Goal: Task Accomplishment & Management: Manage account settings

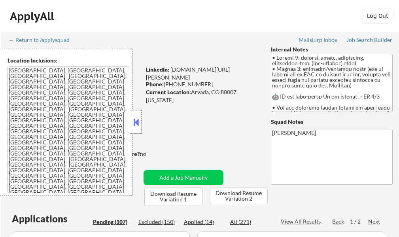
click at [139, 124] on button at bounding box center [136, 122] width 9 height 12
select select ""pending""
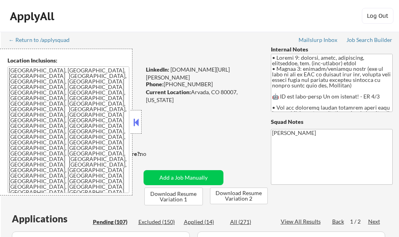
select select ""pending""
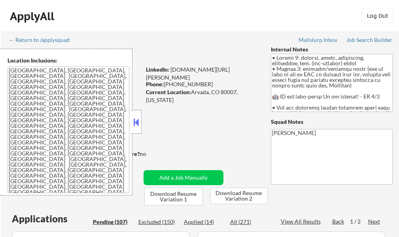
select select ""pending""
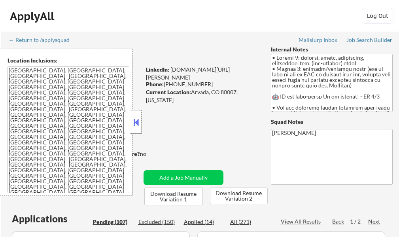
select select ""pending""
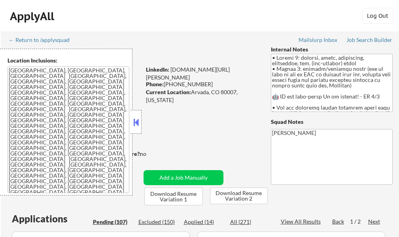
select select ""pending""
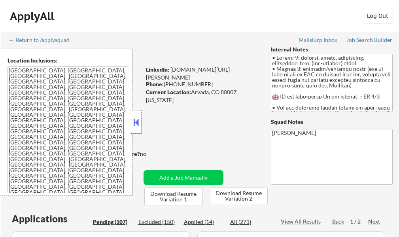
select select ""pending""
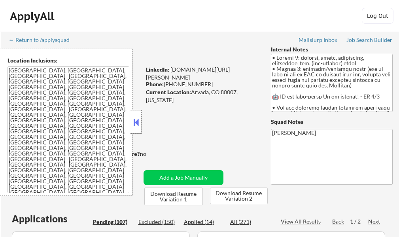
select select ""pending""
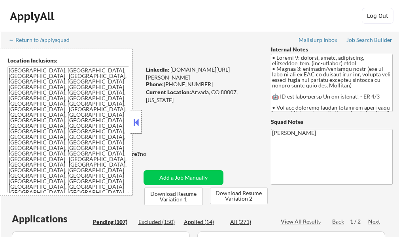
select select ""pending""
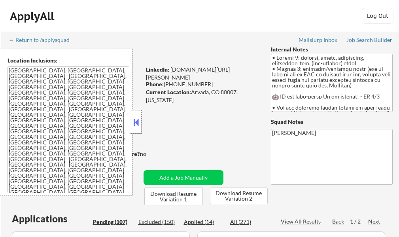
select select ""pending""
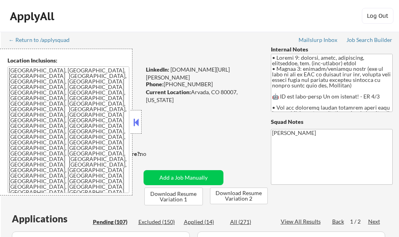
select select ""pending""
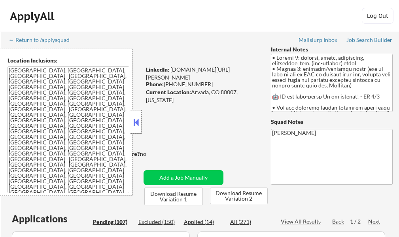
select select ""pending""
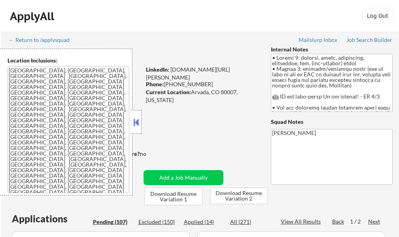
select select ""pending""
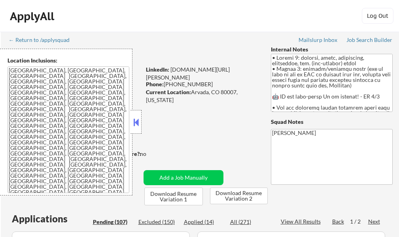
select select ""pending""
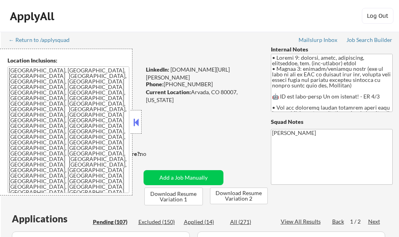
select select ""pending""
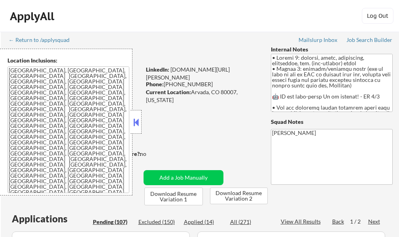
select select ""pending""
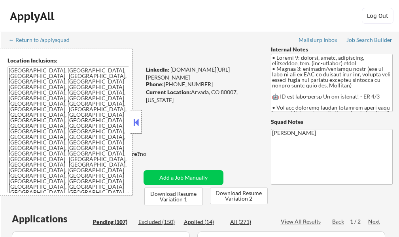
select select ""pending""
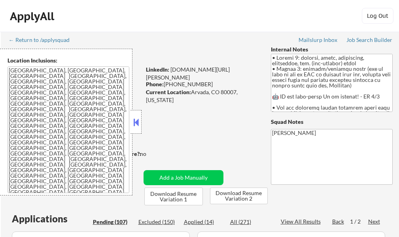
select select ""pending""
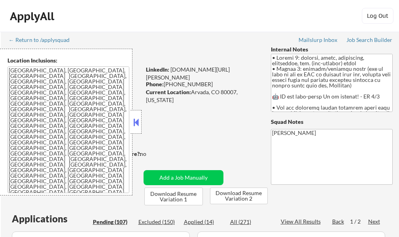
select select ""pending""
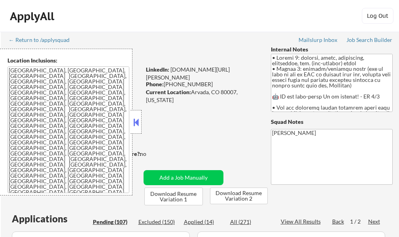
select select ""pending""
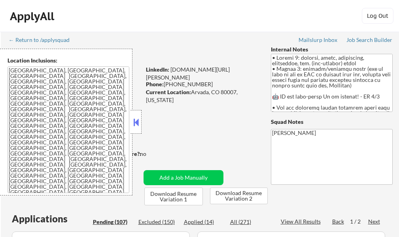
select select ""pending""
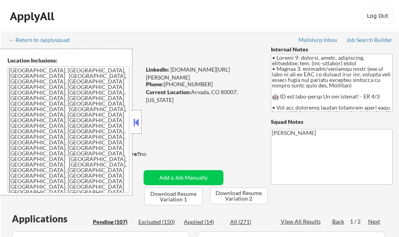
select select ""pending""
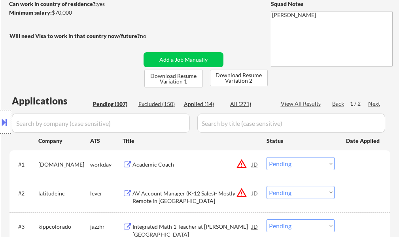
scroll to position [79, 0]
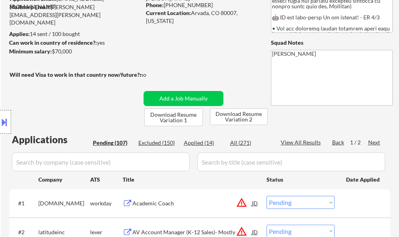
click at [300, 144] on div "View All Results" at bounding box center [301, 142] width 42 height 8
select select ""pending""
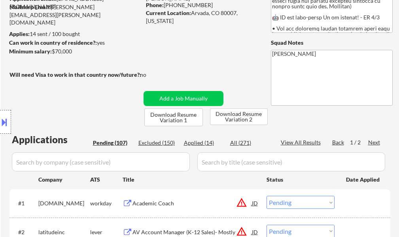
select select ""pending""
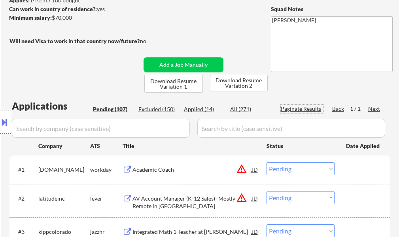
scroll to position [158, 0]
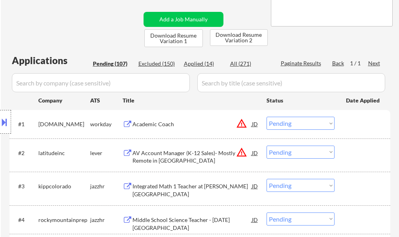
click at [6, 122] on button at bounding box center [4, 121] width 9 height 13
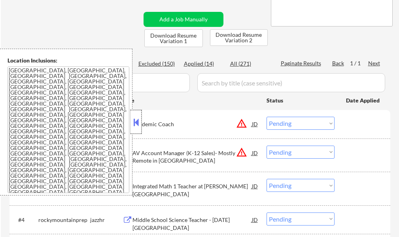
click at [137, 130] on div at bounding box center [135, 122] width 11 height 24
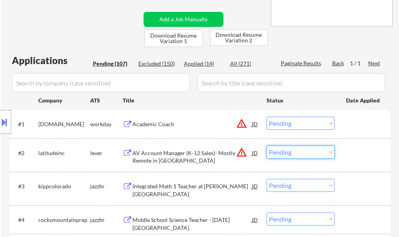
click at [292, 152] on select "Choose an option... Pending Applied Excluded (Questions) Excluded (Expired) Exc…" at bounding box center [300, 151] width 68 height 13
click at [266, 145] on select "Choose an option... Pending Applied Excluded (Questions) Excluded (Expired) Exc…" at bounding box center [300, 151] width 68 height 13
select select ""pending""
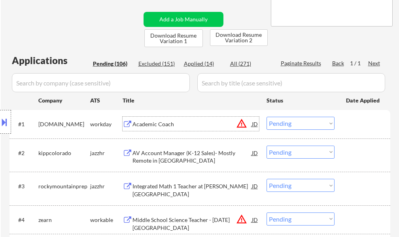
click at [168, 122] on div "Academic Coach" at bounding box center [191, 124] width 119 height 8
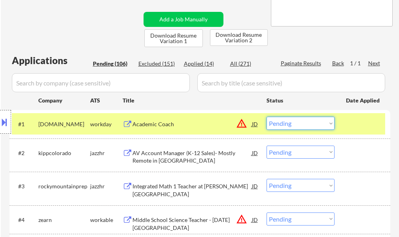
click at [293, 126] on select "Choose an option... Pending Applied Excluded (Questions) Excluded (Expired) Exc…" at bounding box center [300, 123] width 68 height 13
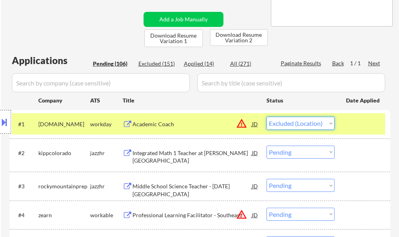
click at [266, 117] on select "Choose an option... Pending Applied Excluded (Questions) Excluded (Expired) Exc…" at bounding box center [300, 123] width 68 height 13
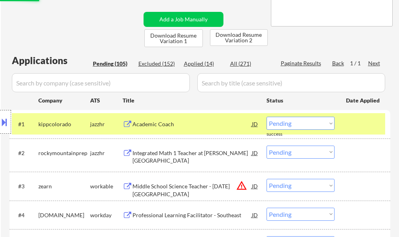
click at [354, 125] on div at bounding box center [363, 124] width 35 height 14
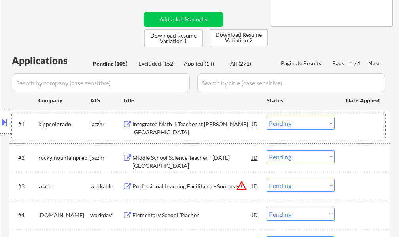
click at [166, 130] on div "Integrated Math 1 Teacher at KIPP Denver Collegiate" at bounding box center [191, 127] width 119 height 15
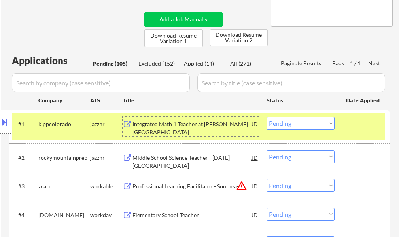
click at [279, 123] on select "Choose an option... Pending Applied Excluded (Questions) Excluded (Expired) Exc…" at bounding box center [300, 123] width 68 height 13
click at [266, 117] on select "Choose an option... Pending Applied Excluded (Questions) Excluded (Expired) Exc…" at bounding box center [300, 123] width 68 height 13
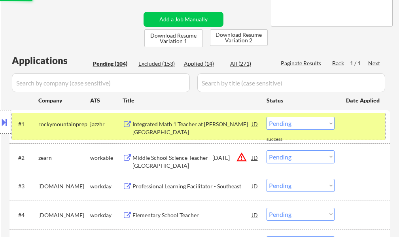
click at [350, 131] on div at bounding box center [363, 124] width 35 height 14
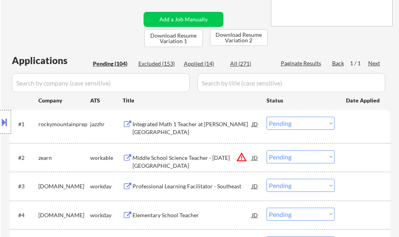
click at [202, 127] on div "Integrated Math 1 Teacher at KIPP Denver Collegiate" at bounding box center [191, 127] width 119 height 15
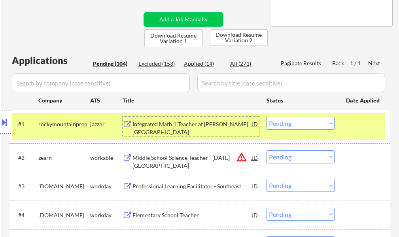
click at [289, 125] on select "Choose an option... Pending Applied Excluded (Questions) Excluded (Expired) Exc…" at bounding box center [300, 123] width 68 height 13
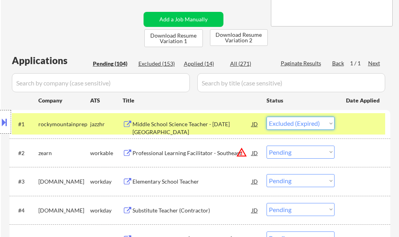
click at [266, 117] on select "Choose an option... Pending Applied Excluded (Questions) Excluded (Expired) Exc…" at bounding box center [300, 123] width 68 height 13
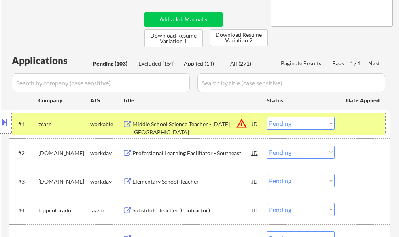
click at [360, 122] on div at bounding box center [363, 124] width 35 height 14
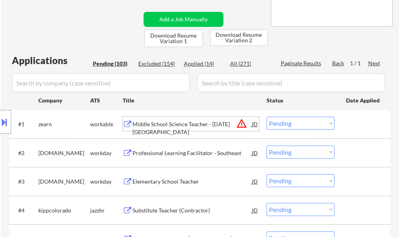
click at [210, 125] on div "Middle School Science Teacher - Noel Campus" at bounding box center [191, 127] width 119 height 15
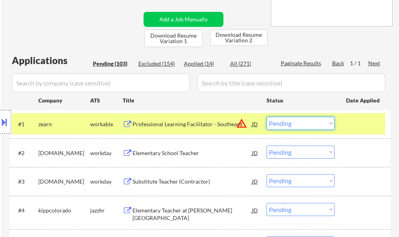
click at [284, 126] on select "Choose an option... Pending Applied Excluded (Questions) Excluded (Expired) Exc…" at bounding box center [300, 123] width 68 height 13
click at [266, 117] on select "Choose an option... Pending Applied Excluded (Questions) Excluded (Expired) Exc…" at bounding box center [300, 123] width 68 height 13
select select ""pending""
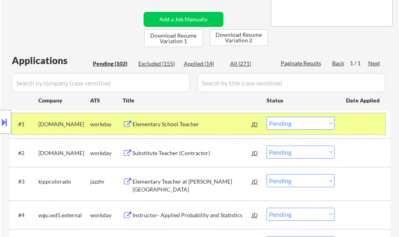
click at [360, 121] on div at bounding box center [363, 124] width 35 height 14
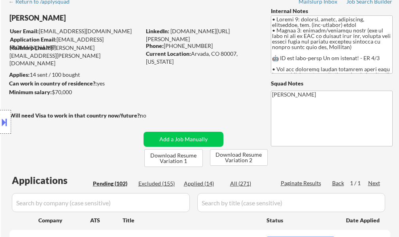
scroll to position [31, 0]
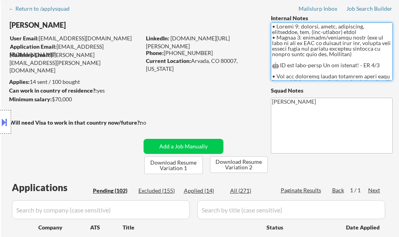
drag, startPoint x: 283, startPoint y: 47, endPoint x: 311, endPoint y: 68, distance: 35.8
click at [311, 68] on textarea at bounding box center [332, 52] width 122 height 58
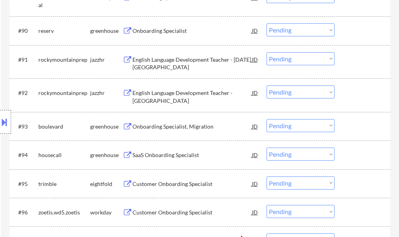
scroll to position [3119, 0]
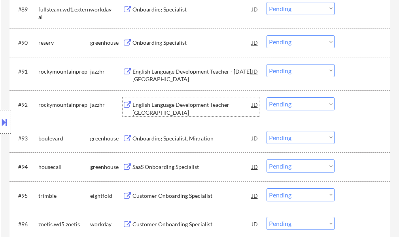
click at [165, 104] on div "English Language Development Teacher - Green Valley Ranch" at bounding box center [191, 108] width 119 height 15
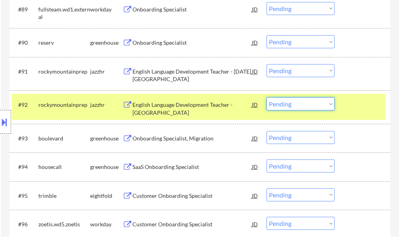
click at [296, 105] on select "Choose an option... Pending Applied Excluded (Questions) Excluded (Expired) Exc…" at bounding box center [300, 103] width 68 height 13
click at [266, 97] on select "Choose an option... Pending Applied Excluded (Questions) Excluded (Expired) Exc…" at bounding box center [300, 103] width 68 height 13
click at [355, 110] on div at bounding box center [363, 104] width 35 height 14
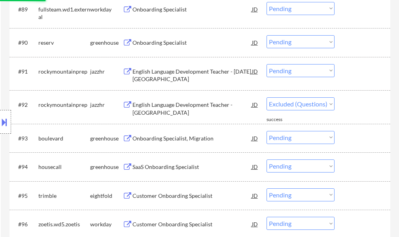
select select ""pending""
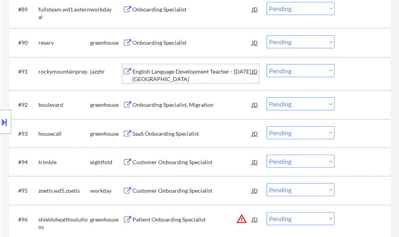
click at [186, 75] on div "English Language Development Teacher - Noel Campus" at bounding box center [191, 75] width 119 height 15
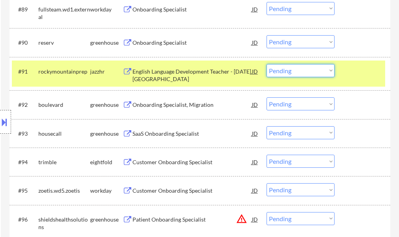
click at [293, 73] on select "Choose an option... Pending Applied Excluded (Questions) Excluded (Expired) Exc…" at bounding box center [300, 70] width 68 height 13
click at [266, 64] on select "Choose an option... Pending Applied Excluded (Questions) Excluded (Expired) Exc…" at bounding box center [300, 70] width 68 height 13
click at [350, 78] on div at bounding box center [363, 71] width 35 height 14
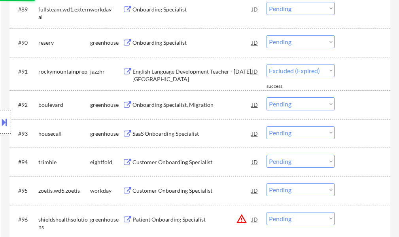
select select ""pending""
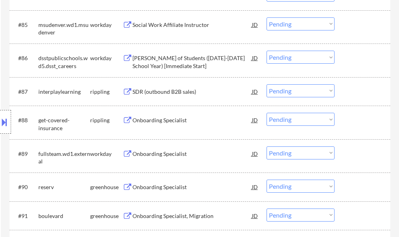
scroll to position [2961, 0]
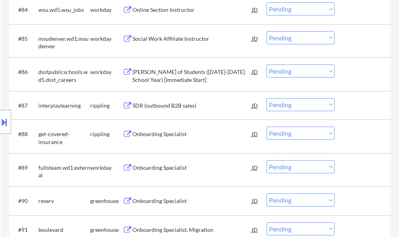
click at [171, 72] on div "Dean of Students (2025-2026 School Year) [Immediate Start]" at bounding box center [191, 75] width 119 height 15
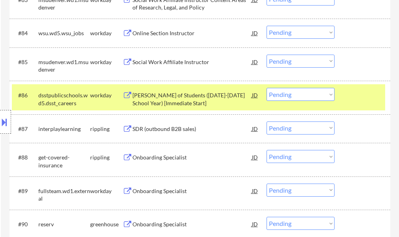
scroll to position [2910, 0]
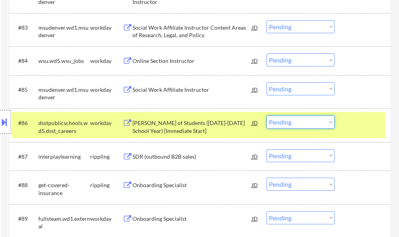
click at [295, 125] on select "Choose an option... Pending Applied Excluded (Questions) Excluded (Expired) Exc…" at bounding box center [300, 121] width 68 height 13
click at [266, 115] on select "Choose an option... Pending Applied Excluded (Questions) Excluded (Expired) Exc…" at bounding box center [300, 121] width 68 height 13
click at [351, 133] on div "#86 dsstpublicschools.wd5.dsst_careers workday Dean of Students (2025-2026 Scho…" at bounding box center [198, 125] width 373 height 26
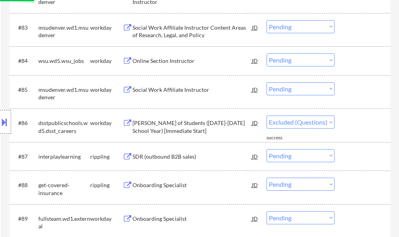
select select ""pending""
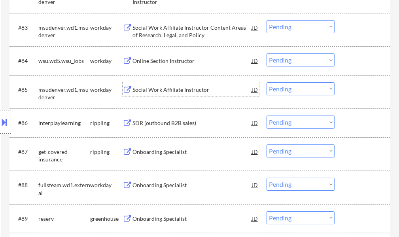
click at [198, 95] on div "Social Work Affiliate Instructor" at bounding box center [191, 89] width 119 height 14
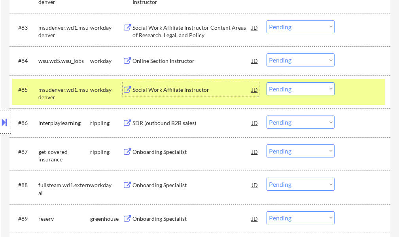
click at [327, 83] on select "Choose an option... Pending Applied Excluded (Questions) Excluded (Expired) Exc…" at bounding box center [300, 88] width 68 height 13
click at [266, 82] on select "Choose an option... Pending Applied Excluded (Questions) Excluded (Expired) Exc…" at bounding box center [300, 88] width 68 height 13
click at [354, 88] on div at bounding box center [363, 89] width 35 height 14
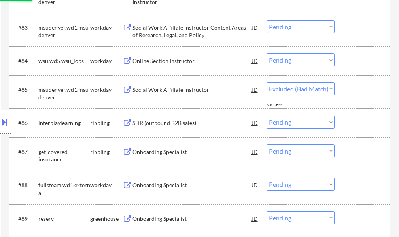
select select ""pending""
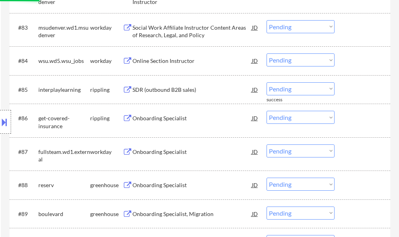
click at [156, 63] on div "Online Section Instructor" at bounding box center [191, 61] width 119 height 8
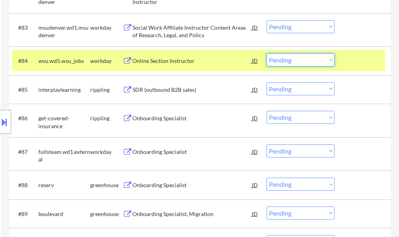
click at [277, 55] on select "Choose an option... Pending Applied Excluded (Questions) Excluded (Expired) Exc…" at bounding box center [300, 59] width 68 height 13
click at [266, 53] on select "Choose an option... Pending Applied Excluded (Questions) Excluded (Expired) Exc…" at bounding box center [300, 59] width 68 height 13
click at [343, 64] on div "#84 wsu.wd5.wsu_jobs workday Online Section Instructor JD Choose an option... P…" at bounding box center [198, 60] width 373 height 21
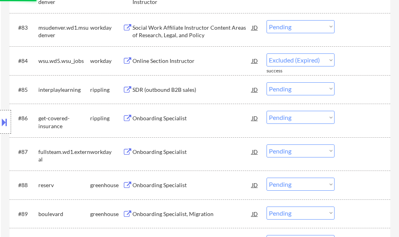
select select ""pending""
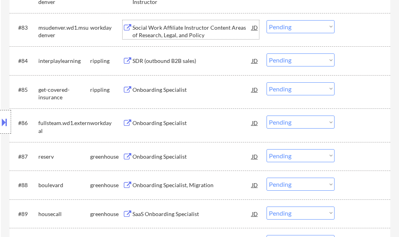
click at [164, 38] on div "Social Work Affiliate Instructor Content Areas of Research, Legal, and Policy" at bounding box center [191, 31] width 119 height 15
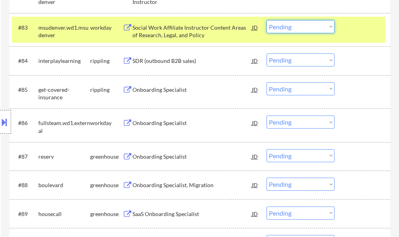
click at [297, 28] on select "Choose an option... Pending Applied Excluded (Questions) Excluded (Expired) Exc…" at bounding box center [300, 26] width 68 height 13
click at [266, 20] on select "Choose an option... Pending Applied Excluded (Questions) Excluded (Expired) Exc…" at bounding box center [300, 26] width 68 height 13
click at [347, 26] on div at bounding box center [363, 27] width 35 height 14
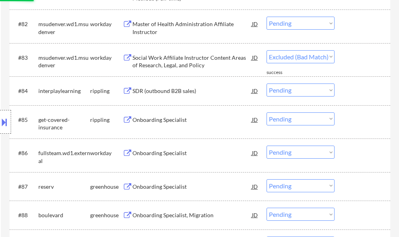
select select ""pending""
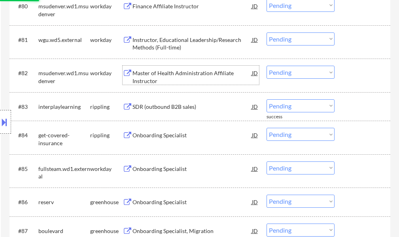
click at [154, 80] on div "Master of Health Administration Affiliate Instructor" at bounding box center [191, 76] width 119 height 15
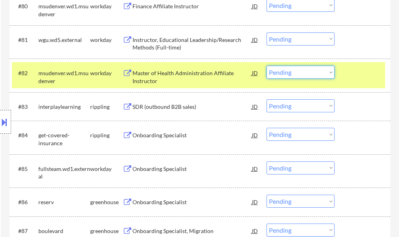
click at [322, 71] on select "Choose an option... Pending Applied Excluded (Questions) Excluded (Expired) Exc…" at bounding box center [300, 72] width 68 height 13
click at [266, 66] on select "Choose an option... Pending Applied Excluded (Questions) Excluded (Expired) Exc…" at bounding box center [300, 72] width 68 height 13
click at [344, 71] on div "#82 msudenver.wd1.msudenver workday Master of Health Administration Affiliate I…" at bounding box center [198, 75] width 373 height 26
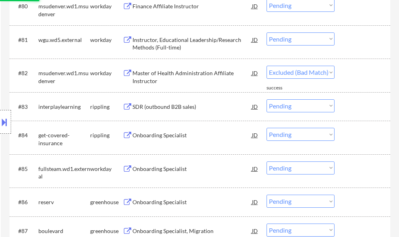
select select ""pending""
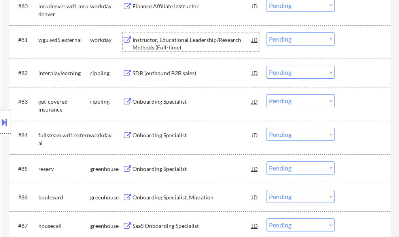
click at [160, 48] on div "Instructor, Educational Leadership/Research Methods (Full-time)" at bounding box center [191, 43] width 119 height 15
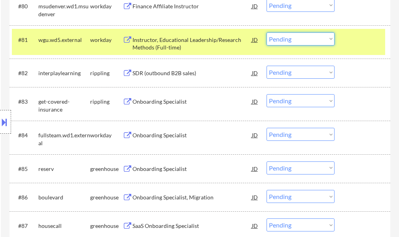
click at [326, 38] on select "Choose an option... Pending Applied Excluded (Questions) Excluded (Expired) Exc…" at bounding box center [300, 38] width 68 height 13
click at [266, 32] on select "Choose an option... Pending Applied Excluded (Questions) Excluded (Expired) Exc…" at bounding box center [300, 38] width 68 height 13
click at [352, 41] on div at bounding box center [363, 39] width 35 height 14
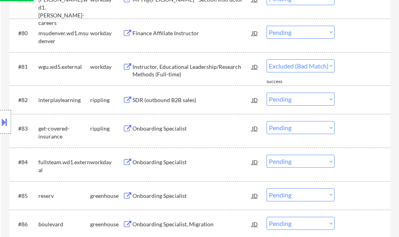
select select ""pending""
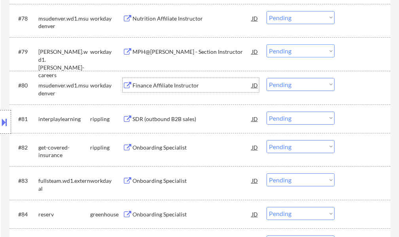
click at [177, 88] on div "Finance Affiliate Instructor" at bounding box center [191, 85] width 119 height 8
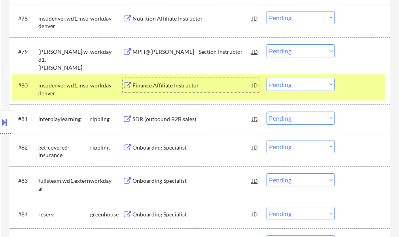
click at [288, 84] on select "Choose an option... Pending Applied Excluded (Questions) Excluded (Expired) Exc…" at bounding box center [300, 84] width 68 height 13
click at [266, 78] on select "Choose an option... Pending Applied Excluded (Questions) Excluded (Expired) Exc…" at bounding box center [300, 84] width 68 height 13
click at [361, 86] on div at bounding box center [363, 85] width 35 height 14
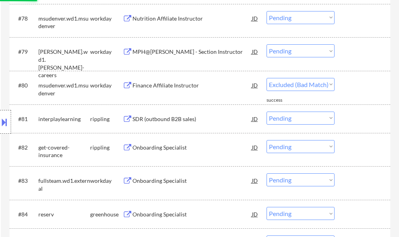
select select ""pending""
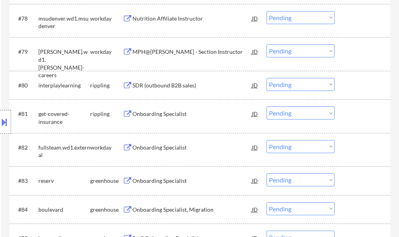
click at [168, 53] on div "MPH@Simmons - Section Instructor" at bounding box center [191, 52] width 119 height 8
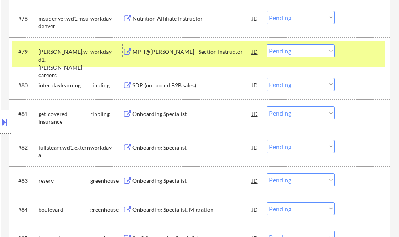
click at [275, 54] on select "Choose an option... Pending Applied Excluded (Questions) Excluded (Expired) Exc…" at bounding box center [300, 50] width 68 height 13
click at [266, 44] on select "Choose an option... Pending Applied Excluded (Questions) Excluded (Expired) Exc…" at bounding box center [300, 50] width 68 height 13
click at [346, 55] on div at bounding box center [363, 51] width 35 height 14
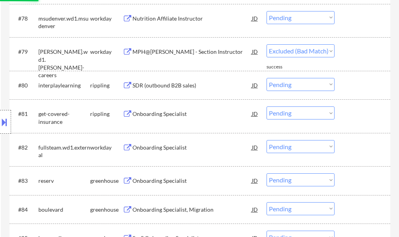
select select ""pending""
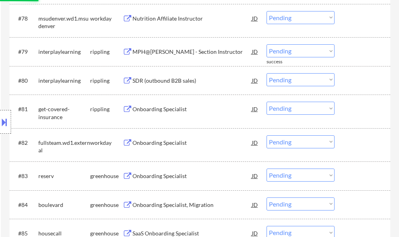
scroll to position [2712, 0]
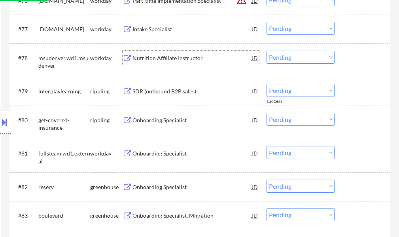
click at [159, 61] on div "Nutrition Affiliate Instructor" at bounding box center [191, 58] width 119 height 8
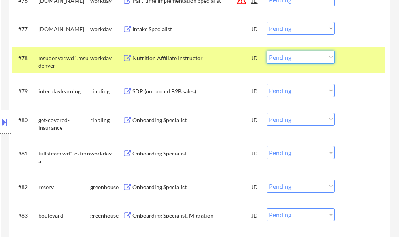
click at [308, 56] on select "Choose an option... Pending Applied Excluded (Questions) Excluded (Expired) Exc…" at bounding box center [300, 57] width 68 height 13
click at [266, 51] on select "Choose an option... Pending Applied Excluded (Questions) Excluded (Expired) Exc…" at bounding box center [300, 57] width 68 height 13
click at [339, 55] on div "#78 msudenver.wd1.msudenver workday Nutrition Affiliate Instructor JD warning_a…" at bounding box center [198, 60] width 373 height 26
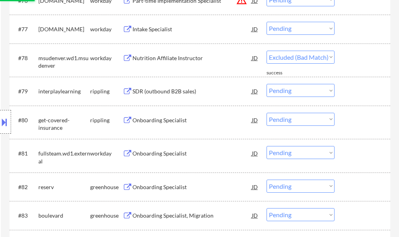
select select ""pending""
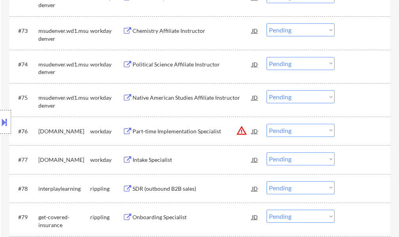
scroll to position [2594, 0]
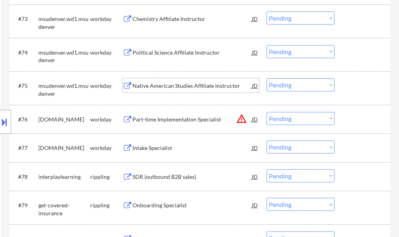
click at [221, 92] on div "Native American Studies Affiliate Instructor" at bounding box center [191, 85] width 119 height 14
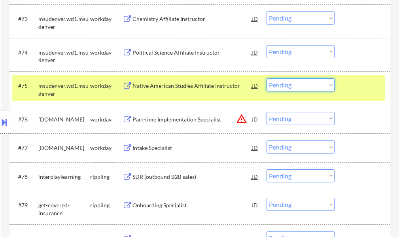
click at [309, 85] on select "Choose an option... Pending Applied Excluded (Questions) Excluded (Expired) Exc…" at bounding box center [300, 84] width 68 height 13
click at [266, 78] on select "Choose an option... Pending Applied Excluded (Questions) Excluded (Expired) Exc…" at bounding box center [300, 84] width 68 height 13
click at [363, 92] on div at bounding box center [363, 85] width 35 height 14
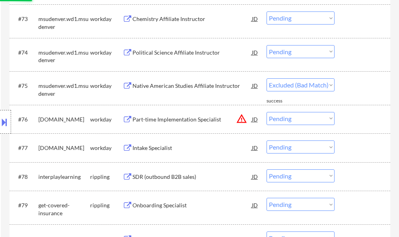
select select ""pending""
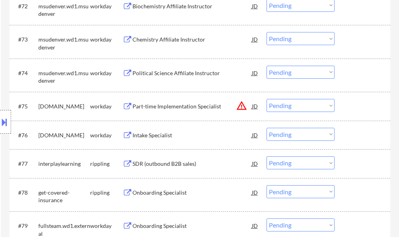
scroll to position [2554, 0]
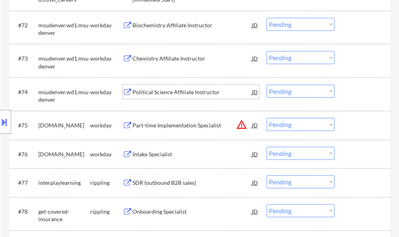
click at [192, 92] on div "Political Science Affiliate Instructor" at bounding box center [191, 92] width 119 height 8
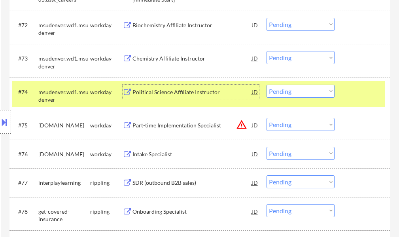
click at [281, 89] on select "Choose an option... Pending Applied Excluded (Questions) Excluded (Expired) Exc…" at bounding box center [300, 91] width 68 height 13
click at [266, 85] on select "Choose an option... Pending Applied Excluded (Questions) Excluded (Expired) Exc…" at bounding box center [300, 91] width 68 height 13
select select ""pending""
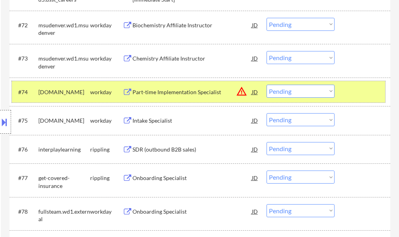
click at [352, 90] on div at bounding box center [363, 92] width 35 height 14
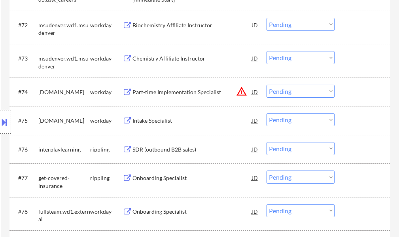
click at [148, 58] on div "Chemistry Affiliate Instructor" at bounding box center [191, 59] width 119 height 8
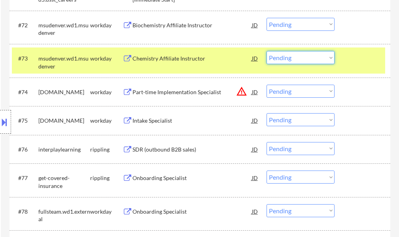
click at [302, 59] on select "Choose an option... Pending Applied Excluded (Questions) Excluded (Expired) Exc…" at bounding box center [300, 57] width 68 height 13
click at [266, 51] on select "Choose an option... Pending Applied Excluded (Questions) Excluded (Expired) Exc…" at bounding box center [300, 57] width 68 height 13
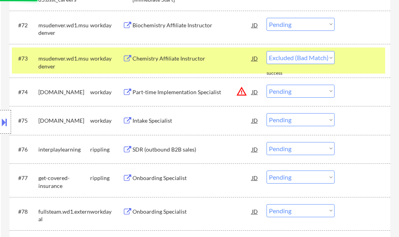
click at [349, 67] on div "#73 msudenver.wd1.msudenver workday Chemistry Affiliate Instructor JD Choose an…" at bounding box center [198, 60] width 373 height 26
select select ""pending""
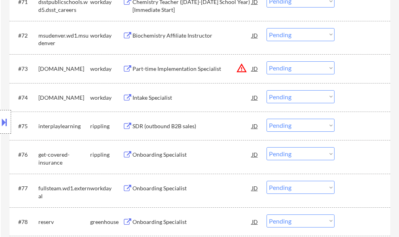
scroll to position [2515, 0]
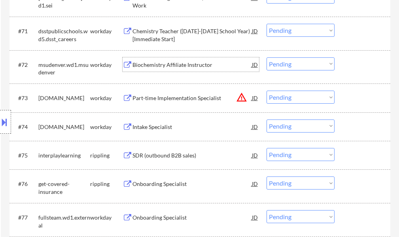
click at [189, 68] on div "Biochemistry Affiliate Instructor" at bounding box center [191, 65] width 119 height 8
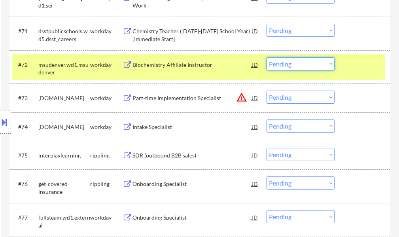
click at [272, 65] on select "Choose an option... Pending Applied Excluded (Questions) Excluded (Expired) Exc…" at bounding box center [300, 63] width 68 height 13
click at [266, 57] on select "Choose an option... Pending Applied Excluded (Questions) Excluded (Expired) Exc…" at bounding box center [300, 63] width 68 height 13
click at [344, 62] on div "#72 msudenver.wd1.msudenver workday Biochemistry Affiliate Instructor JD Choose…" at bounding box center [198, 67] width 373 height 26
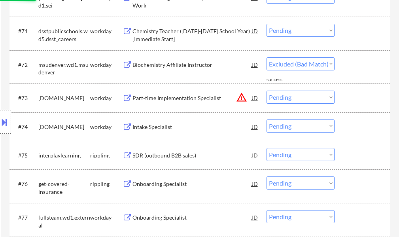
select select ""pending""
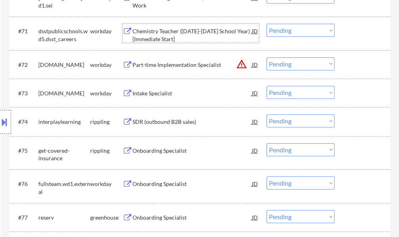
click at [171, 34] on div "Chemistry Teacher (2025-2026 School Year) [Immediate Start]" at bounding box center [191, 34] width 119 height 15
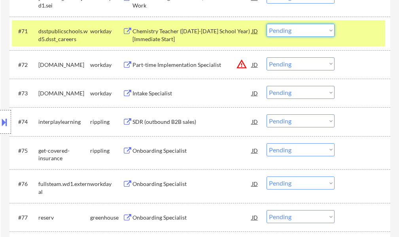
click at [299, 29] on select "Choose an option... Pending Applied Excluded (Questions) Excluded (Expired) Exc…" at bounding box center [300, 30] width 68 height 13
click at [266, 24] on select "Choose an option... Pending Applied Excluded (Questions) Excluded (Expired) Exc…" at bounding box center [300, 30] width 68 height 13
click at [352, 42] on div "#71 dsstpublicschools.wd5.dsst_careers workday Chemistry Teacher (2025-2026 Sch…" at bounding box center [198, 33] width 373 height 26
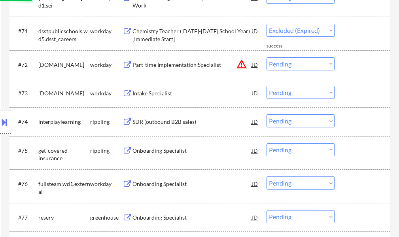
select select ""pending""
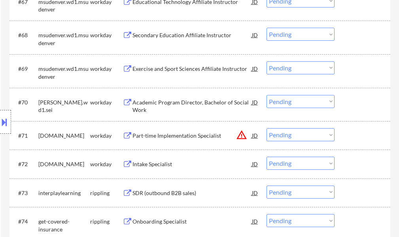
scroll to position [2396, 0]
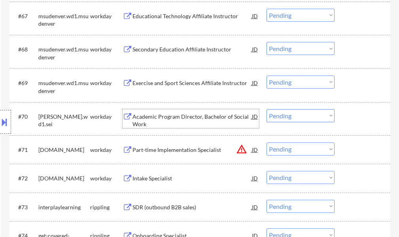
click at [162, 122] on div "Academic Program Director, Bachelor of Social Work" at bounding box center [191, 120] width 119 height 15
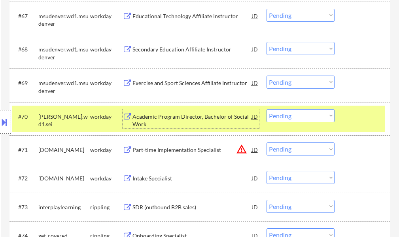
click at [297, 115] on select "Choose an option... Pending Applied Excluded (Questions) Excluded (Expired) Exc…" at bounding box center [300, 115] width 68 height 13
click at [266, 109] on select "Choose an option... Pending Applied Excluded (Questions) Excluded (Expired) Exc…" at bounding box center [300, 115] width 68 height 13
click at [357, 121] on div at bounding box center [363, 116] width 35 height 14
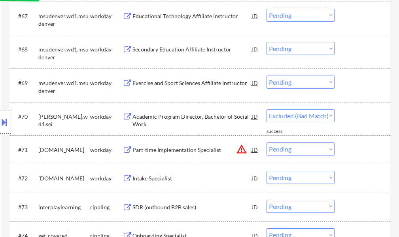
select select ""pending""
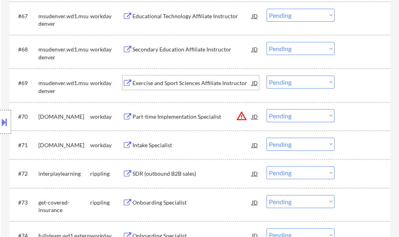
click at [195, 86] on div "Exercise and Sport Sciences Affiliate Instructor" at bounding box center [191, 83] width 119 height 8
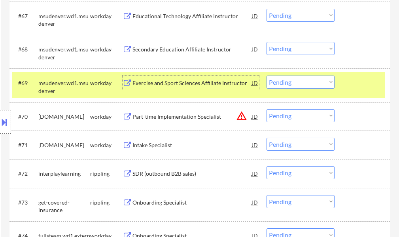
click at [277, 84] on select "Choose an option... Pending Applied Excluded (Questions) Excluded (Expired) Exc…" at bounding box center [300, 81] width 68 height 13
click at [266, 75] on select "Choose an option... Pending Applied Excluded (Questions) Excluded (Expired) Exc…" at bounding box center [300, 81] width 68 height 13
select select ""pending""
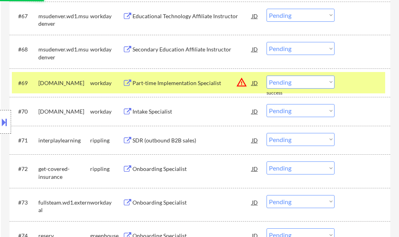
click at [363, 81] on div at bounding box center [363, 82] width 35 height 14
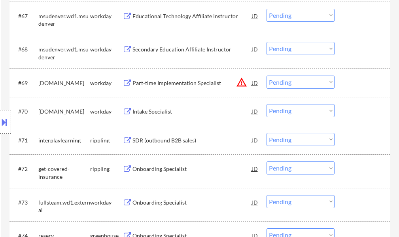
click at [200, 54] on div "Secondary Education Affiliate Instructor" at bounding box center [191, 49] width 119 height 14
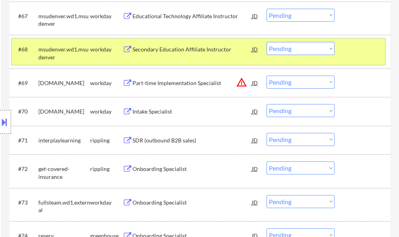
click at [360, 49] on div at bounding box center [363, 49] width 35 height 14
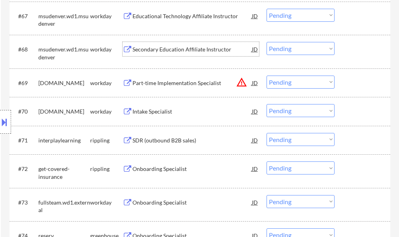
click at [182, 49] on div "Secondary Education Affiliate Instructor" at bounding box center [191, 49] width 119 height 8
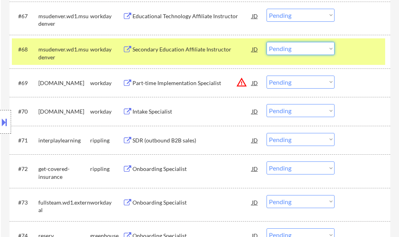
click at [288, 50] on select "Choose an option... Pending Applied Excluded (Questions) Excluded (Expired) Exc…" at bounding box center [300, 48] width 68 height 13
click at [266, 42] on select "Choose an option... Pending Applied Excluded (Questions) Excluded (Expired) Exc…" at bounding box center [300, 48] width 68 height 13
click at [365, 50] on div at bounding box center [363, 49] width 35 height 14
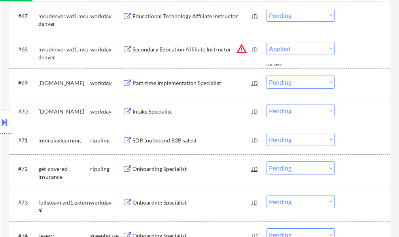
select select ""pending""
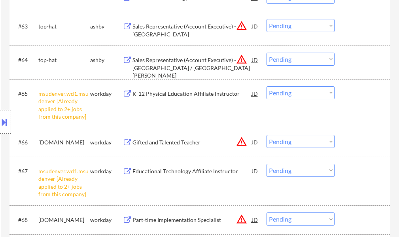
click at [303, 169] on select "Choose an option... Pending Applied Excluded (Questions) Excluded (Expired) Exc…" at bounding box center [300, 170] width 68 height 13
click at [266, 164] on select "Choose an option... Pending Applied Excluded (Questions) Excluded (Expired) Exc…" at bounding box center [300, 170] width 68 height 13
click at [291, 92] on select "Choose an option... Pending Applied Excluded (Questions) Excluded (Expired) Exc…" at bounding box center [300, 92] width 68 height 13
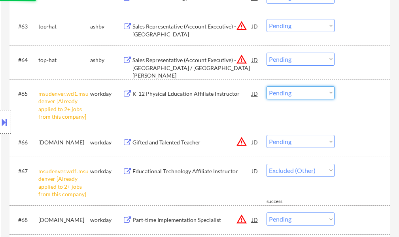
select select ""pending""
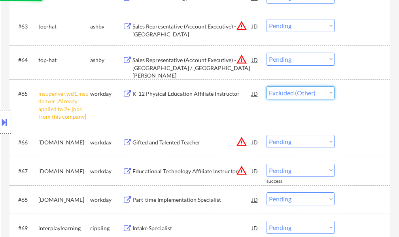
click at [266, 86] on select "Choose an option... Pending Applied Excluded (Questions) Excluded (Expired) Exc…" at bounding box center [300, 92] width 68 height 13
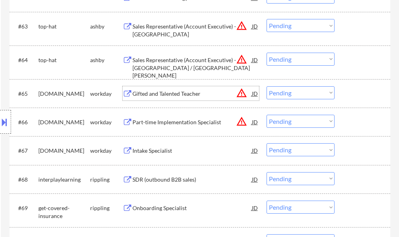
click at [192, 96] on div "Gifted and Talented Teacher" at bounding box center [191, 94] width 119 height 8
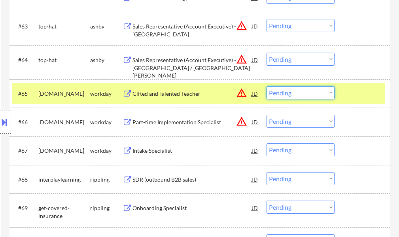
click at [277, 92] on select "Choose an option... Pending Applied Excluded (Questions) Excluded (Expired) Exc…" at bounding box center [300, 92] width 68 height 13
click at [266, 86] on select "Choose an option... Pending Applied Excluded (Questions) Excluded (Expired) Exc…" at bounding box center [300, 92] width 68 height 13
select select ""pending""
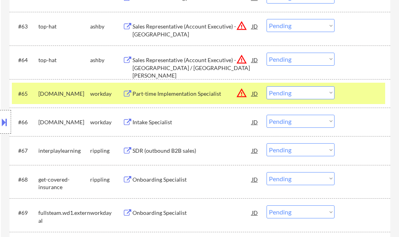
click at [286, 60] on select "Choose an option... Pending Applied Excluded (Questions) Excluded (Expired) Exc…" at bounding box center [300, 59] width 68 height 13
click at [266, 53] on select "Choose an option... Pending Applied Excluded (Questions) Excluded (Expired) Exc…" at bounding box center [300, 59] width 68 height 13
select select ""pending""
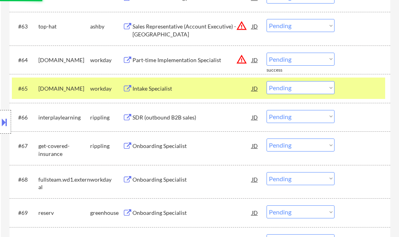
click at [287, 28] on select "Choose an option... Pending Applied Excluded (Questions) Excluded (Expired) Exc…" at bounding box center [300, 25] width 68 height 13
click at [266, 19] on select "Choose an option... Pending Applied Excluded (Questions) Excluded (Expired) Exc…" at bounding box center [300, 25] width 68 height 13
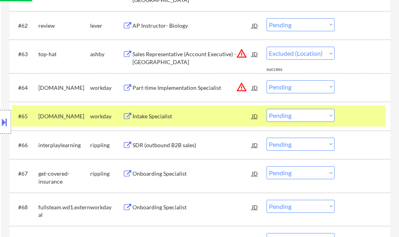
select select ""pending""
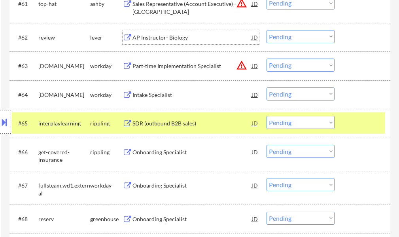
click at [169, 40] on div "AP Instructor- Biology" at bounding box center [191, 38] width 119 height 8
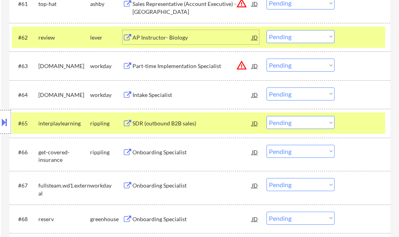
click at [282, 38] on select "Choose an option... Pending Applied Excluded (Questions) Excluded (Expired) Exc…" at bounding box center [300, 36] width 68 height 13
click at [266, 30] on select "Choose an option... Pending Applied Excluded (Questions) Excluded (Expired) Exc…" at bounding box center [300, 36] width 68 height 13
click at [350, 122] on div at bounding box center [363, 123] width 35 height 14
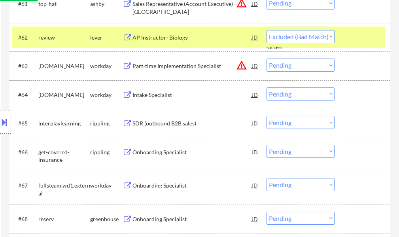
select select ""pending""
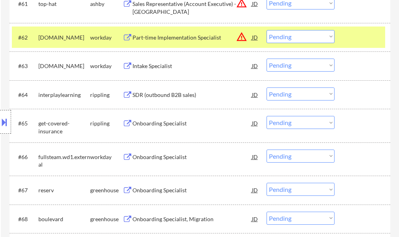
click at [348, 40] on div at bounding box center [363, 37] width 35 height 14
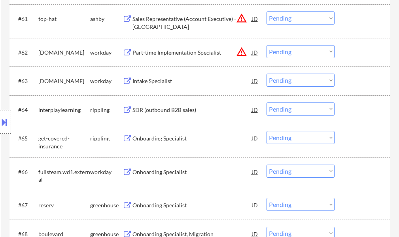
scroll to position [2317, 0]
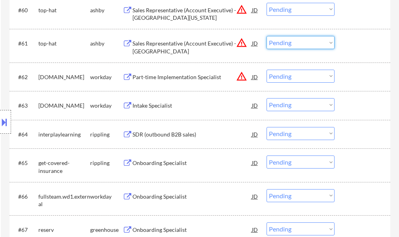
click at [291, 43] on select "Choose an option... Pending Applied Excluded (Questions) Excluded (Expired) Exc…" at bounding box center [300, 42] width 68 height 13
click at [266, 36] on select "Choose an option... Pending Applied Excluded (Questions) Excluded (Expired) Exc…" at bounding box center [300, 42] width 68 height 13
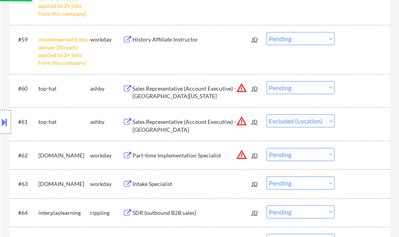
scroll to position [2238, 0]
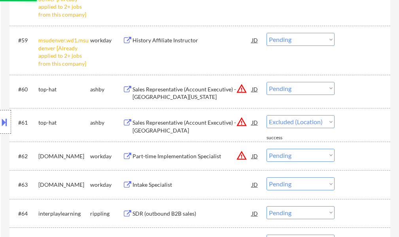
select select ""pending""
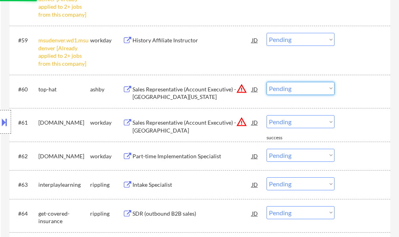
click at [285, 88] on select "Choose an option... Pending Applied Excluded (Questions) Excluded (Expired) Exc…" at bounding box center [300, 88] width 68 height 13
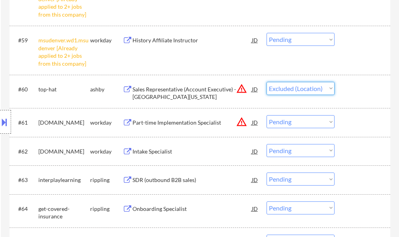
click at [266, 82] on select "Choose an option... Pending Applied Excluded (Questions) Excluded (Expired) Exc…" at bounding box center [300, 88] width 68 height 13
select select ""pending""
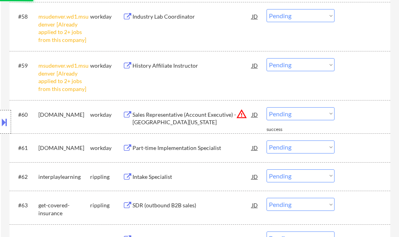
scroll to position [2199, 0]
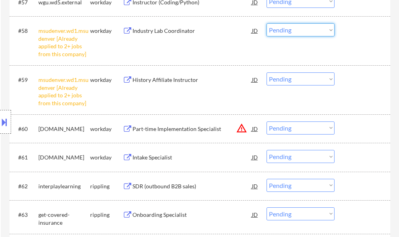
click at [283, 33] on select "Choose an option... Pending Applied Excluded (Questions) Excluded (Expired) Exc…" at bounding box center [300, 29] width 68 height 13
click at [266, 23] on select "Choose an option... Pending Applied Excluded (Questions) Excluded (Expired) Exc…" at bounding box center [300, 29] width 68 height 13
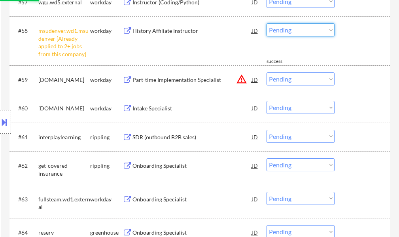
click at [279, 28] on select "Choose an option... Pending Applied Excluded (Questions) Excluded (Expired) Exc…" at bounding box center [300, 29] width 68 height 13
click at [266, 23] on select "Choose an option... Pending Applied Excluded (Questions) Excluded (Expired) Exc…" at bounding box center [300, 29] width 68 height 13
select select ""pending""
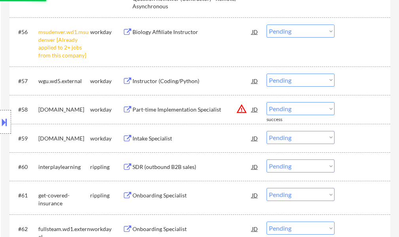
scroll to position [2120, 0]
click at [276, 32] on select "Choose an option... Pending Applied Excluded (Questions) Excluded (Expired) Exc…" at bounding box center [300, 31] width 68 height 13
click at [266, 25] on select "Choose an option... Pending Applied Excluded (Questions) Excluded (Expired) Exc…" at bounding box center [300, 31] width 68 height 13
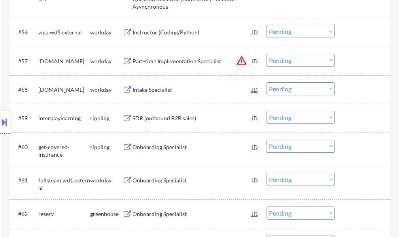
click at [154, 34] on div "Instructor (Coding/Python)" at bounding box center [191, 32] width 119 height 8
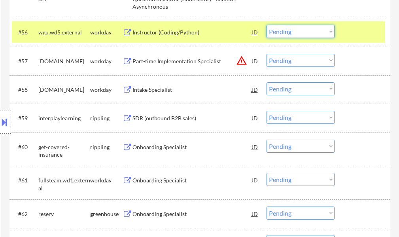
click at [288, 32] on select "Choose an option... Pending Applied Excluded (Questions) Excluded (Expired) Exc…" at bounding box center [300, 31] width 68 height 13
click at [266, 25] on select "Choose an option... Pending Applied Excluded (Questions) Excluded (Expired) Exc…" at bounding box center [300, 31] width 68 height 13
click at [347, 36] on div at bounding box center [363, 32] width 35 height 14
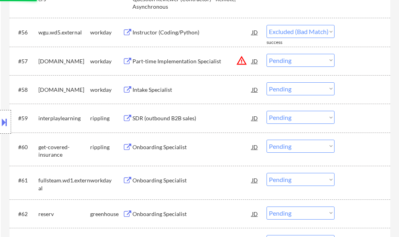
select select ""pending""
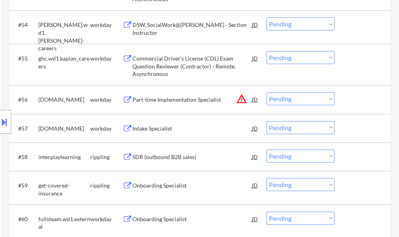
scroll to position [2041, 0]
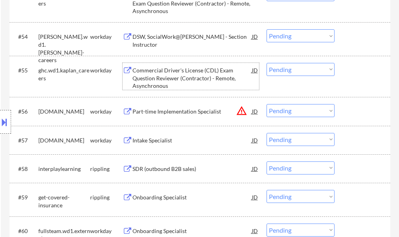
click at [149, 81] on div "Commercial Driver's License (CDL) Exam Question Reviewer (Contractor) - Remote,…" at bounding box center [191, 77] width 119 height 23
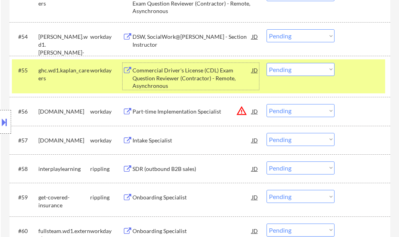
click at [287, 70] on select "Choose an option... Pending Applied Excluded (Questions) Excluded (Expired) Exc…" at bounding box center [300, 69] width 68 height 13
click at [266, 63] on select "Choose an option... Pending Applied Excluded (Questions) Excluded (Expired) Exc…" at bounding box center [300, 69] width 68 height 13
click at [346, 73] on div at bounding box center [363, 70] width 35 height 14
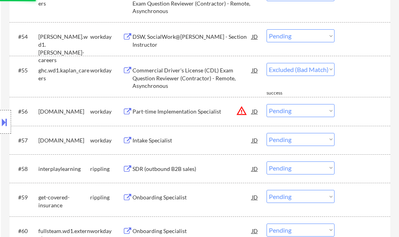
select select ""pending""
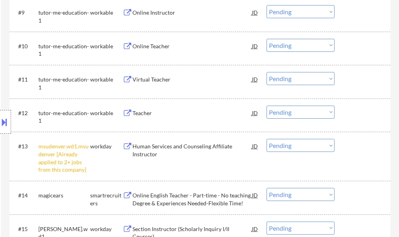
scroll to position [617, 0]
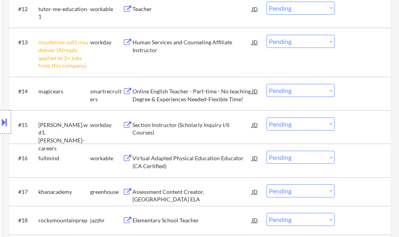
click at [280, 43] on select "Choose an option... Pending Applied Excluded (Questions) Excluded (Expired) Exc…" at bounding box center [300, 41] width 68 height 13
click at [266, 35] on select "Choose an option... Pending Applied Excluded (Questions) Excluded (Expired) Exc…" at bounding box center [300, 41] width 68 height 13
select select ""pending""
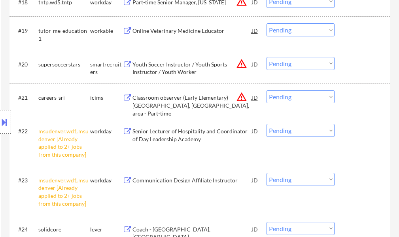
scroll to position [854, 0]
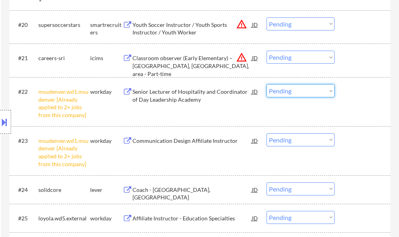
click at [276, 92] on select "Choose an option... Pending Applied Excluded (Questions) Excluded (Expired) Exc…" at bounding box center [300, 90] width 68 height 13
click at [266, 84] on select "Choose an option... Pending Applied Excluded (Questions) Excluded (Expired) Exc…" at bounding box center [300, 90] width 68 height 13
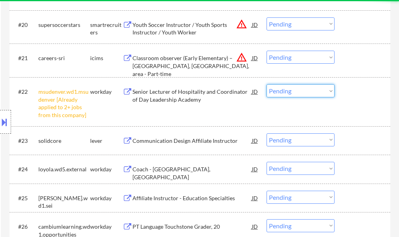
click at [285, 89] on select "Choose an option... Pending Applied Excluded (Questions) Excluded (Expired) Exc…" at bounding box center [300, 90] width 68 height 13
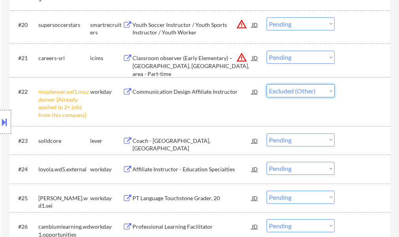
click at [266, 84] on select "Choose an option... Pending Applied Excluded (Questions) Excluded (Expired) Exc…" at bounding box center [300, 90] width 68 height 13
select select ""pending""
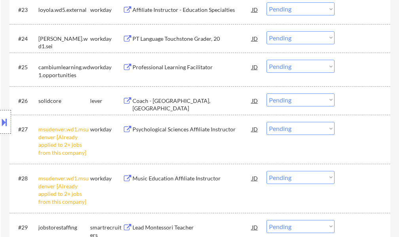
scroll to position [972, 0]
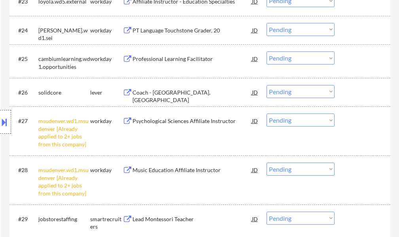
click at [306, 122] on select "Choose an option... Pending Applied Excluded (Questions) Excluded (Expired) Exc…" at bounding box center [300, 119] width 68 height 13
click at [266, 113] on select "Choose an option... Pending Applied Excluded (Questions) Excluded (Expired) Exc…" at bounding box center [300, 119] width 68 height 13
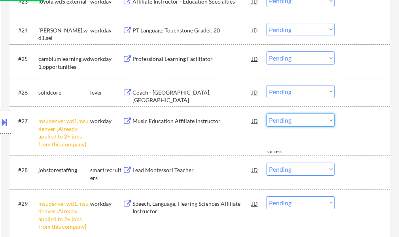
click at [299, 119] on select "Choose an option... Pending Applied Excluded (Questions) Excluded (Expired) Exc…" at bounding box center [300, 119] width 68 height 13
select select ""excluded__other_""
click at [266, 113] on select "Choose an option... Pending Applied Excluded (Questions) Excluded (Expired) Exc…" at bounding box center [300, 119] width 68 height 13
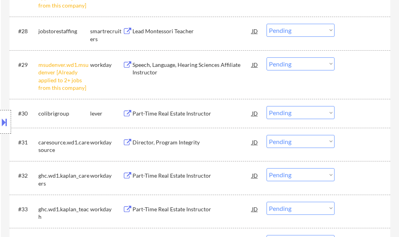
scroll to position [1012, 0]
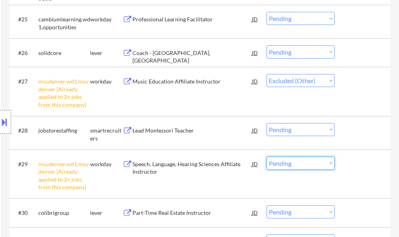
click at [276, 163] on select "Choose an option... Pending Applied Excluded (Questions) Excluded (Expired) Exc…" at bounding box center [300, 162] width 68 height 13
click at [266, 156] on select "Choose an option... Pending Applied Excluded (Questions) Excluded (Expired) Exc…" at bounding box center [300, 162] width 68 height 13
select select ""pending""
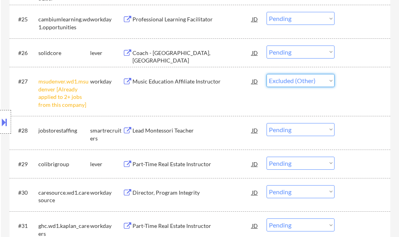
click at [288, 83] on select "Choose an option... Pending Applied Excluded (Questions) Excluded (Expired) Exc…" at bounding box center [300, 80] width 68 height 13
click at [266, 74] on select "Choose an option... Pending Applied Excluded (Questions) Excluded (Expired) Exc…" at bounding box center [300, 80] width 68 height 13
click at [291, 81] on select "Choose an option... Pending Applied Excluded (Questions) Excluded (Expired) Exc…" at bounding box center [300, 80] width 68 height 13
click at [266, 74] on select "Choose an option... Pending Applied Excluded (Questions) Excluded (Expired) Exc…" at bounding box center [300, 80] width 68 height 13
select select ""pending""
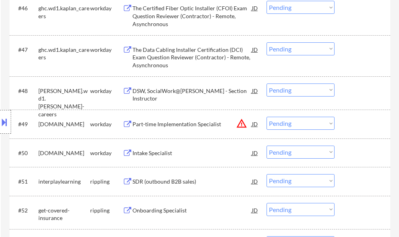
scroll to position [1681, 0]
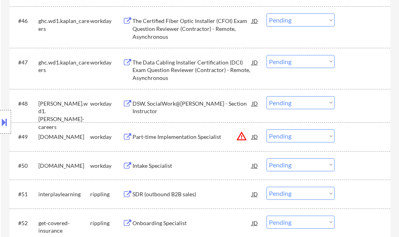
click at [164, 100] on div "DSW, SocialWork@Simmons - Section Instructor" at bounding box center [191, 107] width 119 height 15
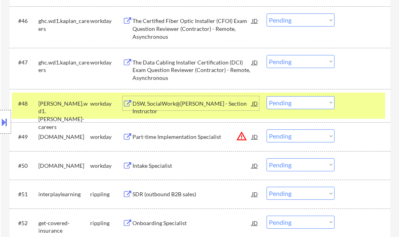
click at [296, 105] on select "Choose an option... Pending Applied Excluded (Questions) Excluded (Expired) Exc…" at bounding box center [300, 102] width 68 height 13
click at [266, 96] on select "Choose an option... Pending Applied Excluded (Questions) Excluded (Expired) Exc…" at bounding box center [300, 102] width 68 height 13
click at [354, 110] on div at bounding box center [363, 103] width 35 height 14
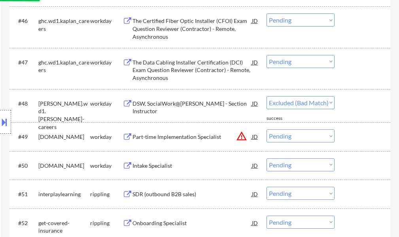
select select ""pending""
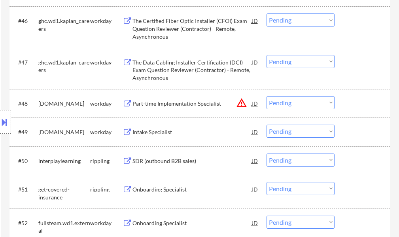
click at [189, 73] on div "The Data Cabling Installer Certification (DCI) Exam Question Reviewer (Contract…" at bounding box center [191, 69] width 119 height 23
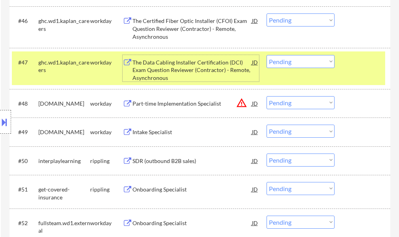
click at [306, 59] on select "Choose an option... Pending Applied Excluded (Questions) Excluded (Expired) Exc…" at bounding box center [300, 61] width 68 height 13
click at [266, 55] on select "Choose an option... Pending Applied Excluded (Questions) Excluded (Expired) Exc…" at bounding box center [300, 61] width 68 height 13
click at [301, 19] on select "Choose an option... Pending Applied Excluded (Questions) Excluded (Expired) Exc…" at bounding box center [300, 19] width 68 height 13
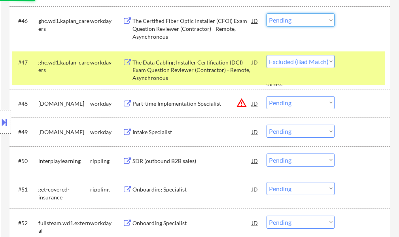
select select ""pending""
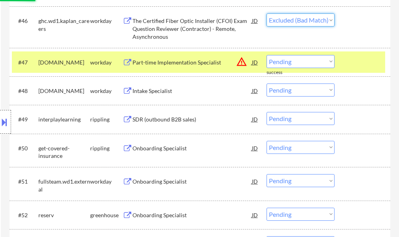
click at [266, 13] on select "Choose an option... Pending Applied Excluded (Questions) Excluded (Expired) Exc…" at bounding box center [300, 19] width 68 height 13
select select ""pending""
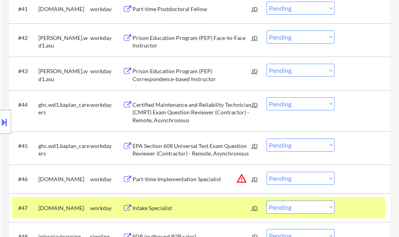
scroll to position [1562, 0]
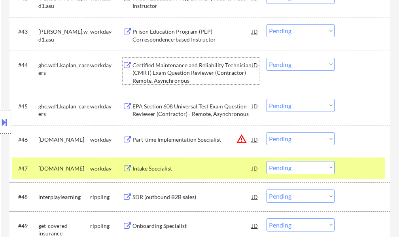
click at [159, 77] on div "Certified Maintenance and Reliability Technician (CMRT) Exam Question Reviewer …" at bounding box center [191, 72] width 119 height 23
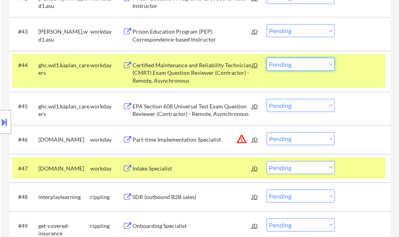
click at [275, 63] on select "Choose an option... Pending Applied Excluded (Questions) Excluded (Expired) Exc…" at bounding box center [300, 64] width 68 height 13
click at [266, 58] on select "Choose an option... Pending Applied Excluded (Questions) Excluded (Expired) Exc…" at bounding box center [300, 64] width 68 height 13
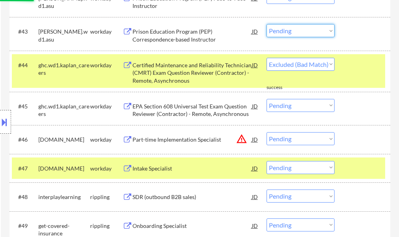
click at [287, 32] on select "Choose an option... Pending Applied Excluded (Questions) Excluded (Expired) Exc…" at bounding box center [300, 30] width 68 height 13
select select ""pending""
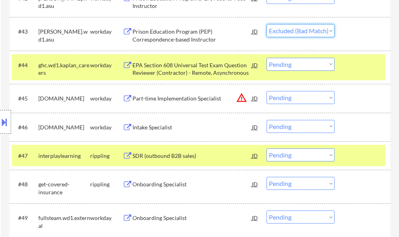
click at [266, 24] on select "Choose an option... Pending Applied Excluded (Questions) Excluded (Expired) Exc…" at bounding box center [300, 30] width 68 height 13
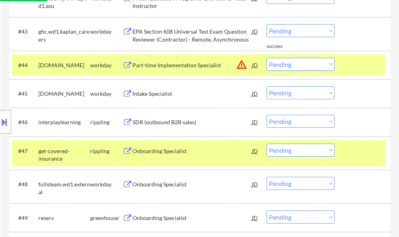
click at [353, 61] on div at bounding box center [363, 65] width 35 height 14
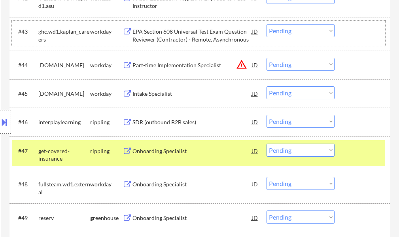
click at [350, 28] on div at bounding box center [363, 31] width 35 height 14
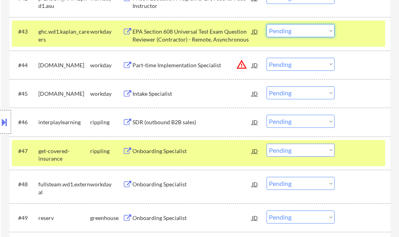
click at [278, 29] on select "Choose an option... Pending Applied Excluded (Questions) Excluded (Expired) Exc…" at bounding box center [300, 30] width 68 height 13
click at [266, 24] on select "Choose an option... Pending Applied Excluded (Questions) Excluded (Expired) Exc…" at bounding box center [300, 30] width 68 height 13
click at [371, 34] on div at bounding box center [363, 31] width 35 height 14
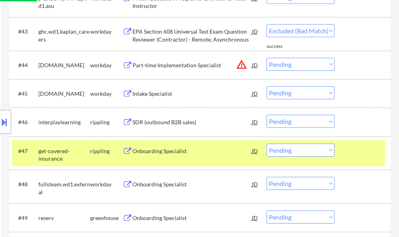
select select ""pending""
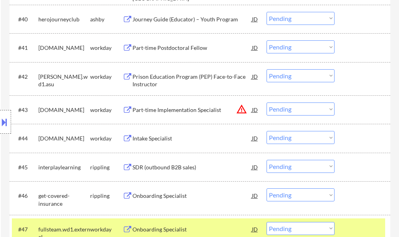
scroll to position [1483, 0]
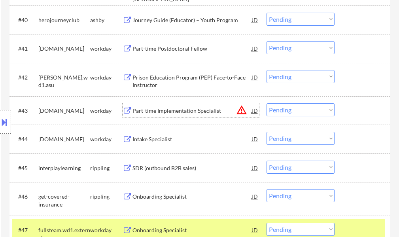
click at [170, 111] on div "Part-time Implementation Specialist" at bounding box center [191, 111] width 119 height 8
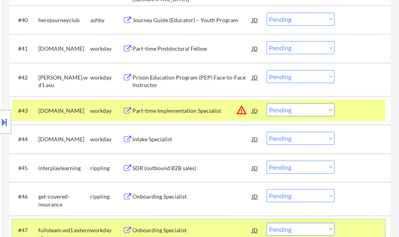
click at [361, 225] on div at bounding box center [363, 229] width 35 height 14
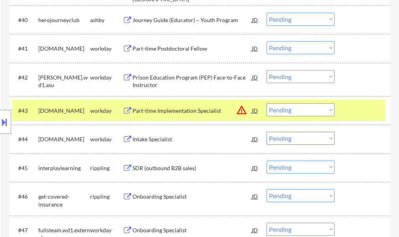
click at [354, 116] on div at bounding box center [363, 110] width 35 height 14
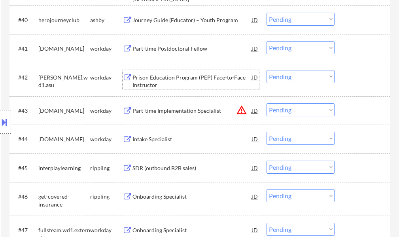
click at [145, 78] on div "Prison Education Program (PEP) Face-to-Face Instructor" at bounding box center [191, 80] width 119 height 15
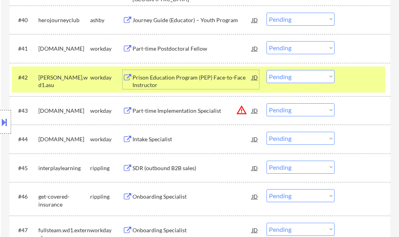
click at [275, 75] on select "Choose an option... Pending Applied Excluded (Questions) Excluded (Expired) Exc…" at bounding box center [300, 76] width 68 height 13
click at [266, 70] on select "Choose an option... Pending Applied Excluded (Questions) Excluded (Expired) Exc…" at bounding box center [300, 76] width 68 height 13
click at [354, 79] on div at bounding box center [363, 77] width 35 height 14
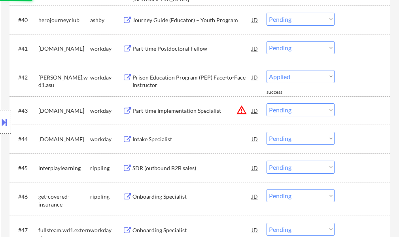
select select ""pending""
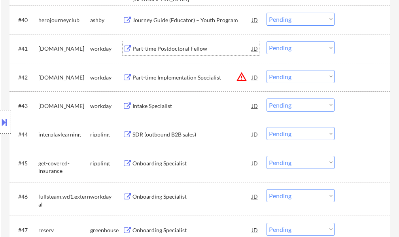
click at [181, 47] on div "Part-time Postdoctoral Fellow" at bounding box center [191, 49] width 119 height 8
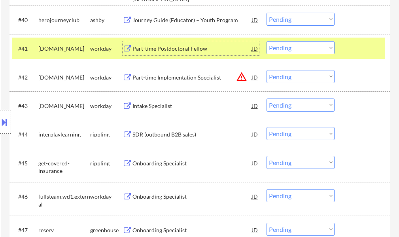
click at [299, 50] on select "Choose an option... Pending Applied Excluded (Questions) Excluded (Expired) Exc…" at bounding box center [300, 47] width 68 height 13
click at [266, 41] on select "Choose an option... Pending Applied Excluded (Questions) Excluded (Expired) Exc…" at bounding box center [300, 47] width 68 height 13
select select ""pending""
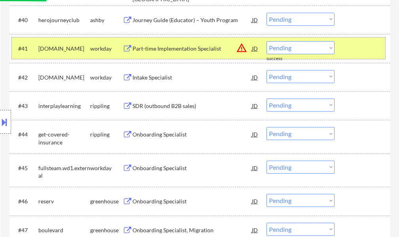
click at [356, 45] on div at bounding box center [363, 48] width 35 height 14
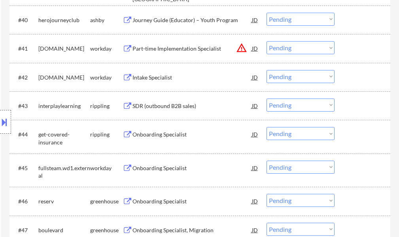
scroll to position [1444, 0]
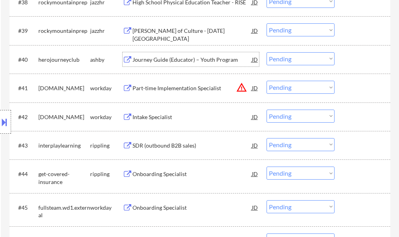
click at [156, 62] on div "Journey Guide (Educator) – Youth Program" at bounding box center [191, 60] width 119 height 8
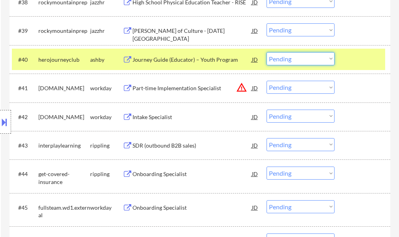
click at [305, 60] on select "Choose an option... Pending Applied Excluded (Questions) Excluded (Expired) Exc…" at bounding box center [300, 58] width 68 height 13
click at [266, 52] on select "Choose an option... Pending Applied Excluded (Questions) Excluded (Expired) Exc…" at bounding box center [300, 58] width 68 height 13
select select ""pending""
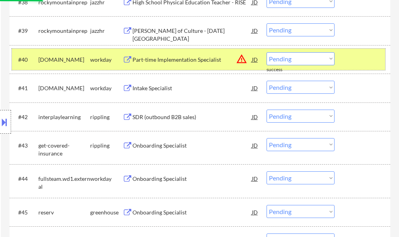
click at [365, 65] on div at bounding box center [363, 59] width 35 height 14
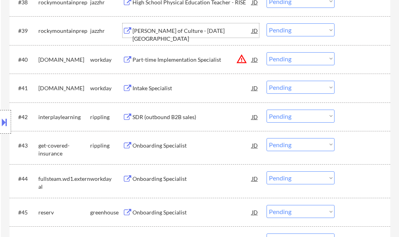
click at [156, 29] on div "Dean of Culture - Noel Campus" at bounding box center [191, 34] width 119 height 15
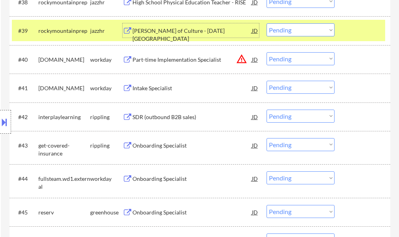
click at [287, 28] on select "Choose an option... Pending Applied Excluded (Questions) Excluded (Expired) Exc…" at bounding box center [300, 29] width 68 height 13
click at [266, 23] on select "Choose an option... Pending Applied Excluded (Questions) Excluded (Expired) Exc…" at bounding box center [300, 29] width 68 height 13
click at [350, 35] on div at bounding box center [363, 30] width 35 height 14
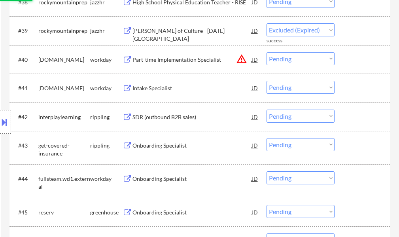
select select ""pending""
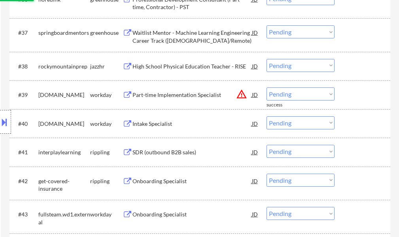
scroll to position [1365, 0]
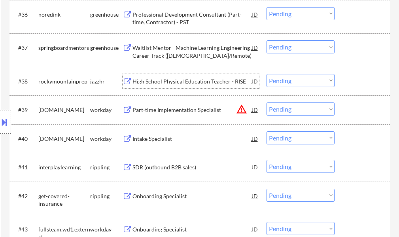
click at [148, 86] on div "High School Physical Education Teacher - RISE" at bounding box center [191, 81] width 119 height 14
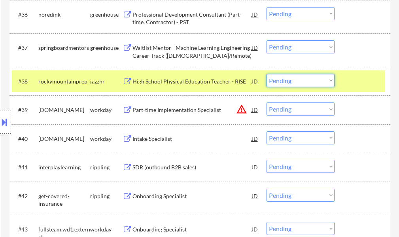
click at [292, 82] on select "Choose an option... Pending Applied Excluded (Questions) Excluded (Expired) Exc…" at bounding box center [300, 80] width 68 height 13
click at [266, 74] on select "Choose an option... Pending Applied Excluded (Questions) Excluded (Expired) Exc…" at bounding box center [300, 80] width 68 height 13
select select ""pending""
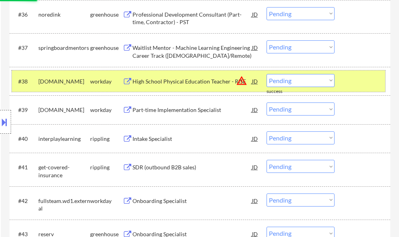
click at [350, 83] on div at bounding box center [363, 81] width 35 height 14
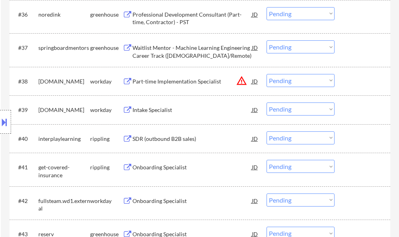
click at [181, 55] on div "Waitlist Mentor - Machine Learning Engineering Career Track (Part-time/Remote)" at bounding box center [191, 51] width 119 height 15
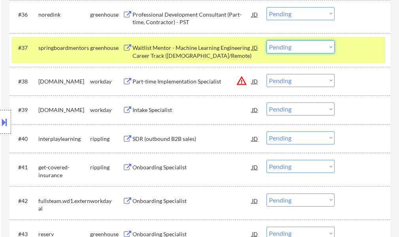
click at [288, 49] on select "Choose an option... Pending Applied Excluded (Questions) Excluded (Expired) Exc…" at bounding box center [300, 46] width 68 height 13
click at [266, 40] on select "Choose an option... Pending Applied Excluded (Questions) Excluded (Expired) Exc…" at bounding box center [300, 46] width 68 height 13
click at [348, 58] on div "#37 springboardmentors greenhouse Waitlist Mentor - Machine Learning Engineerin…" at bounding box center [198, 50] width 373 height 26
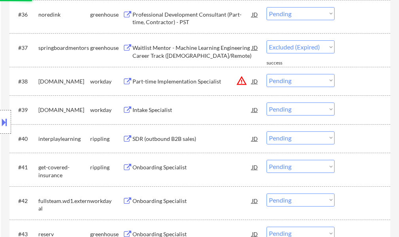
select select ""pending""
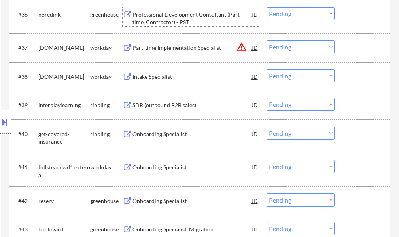
click at [161, 22] on div "Professional Development Consultant (Part-time, Contractor) - PST" at bounding box center [191, 18] width 119 height 15
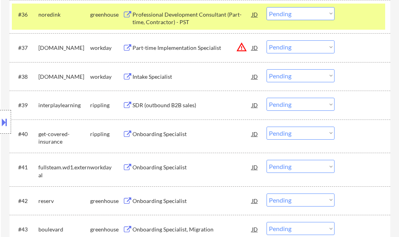
click at [6, 117] on button at bounding box center [4, 121] width 9 height 13
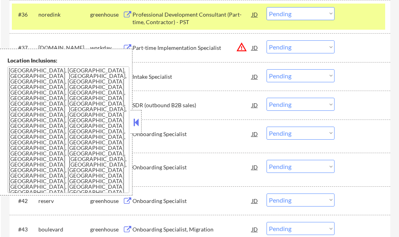
click at [136, 126] on button at bounding box center [136, 122] width 9 height 12
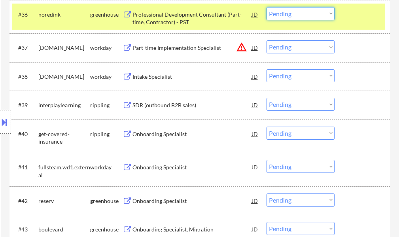
click at [293, 11] on select "Choose an option... Pending Applied Excluded (Questions) Excluded (Expired) Exc…" at bounding box center [300, 13] width 68 height 13
click at [318, 17] on select "Choose an option... Pending Applied Excluded (Questions) Excluded (Expired) Exc…" at bounding box center [300, 13] width 68 height 13
click at [266, 7] on select "Choose an option... Pending Applied Excluded (Questions) Excluded (Expired) Exc…" at bounding box center [300, 13] width 68 height 13
click at [352, 9] on div at bounding box center [363, 14] width 35 height 14
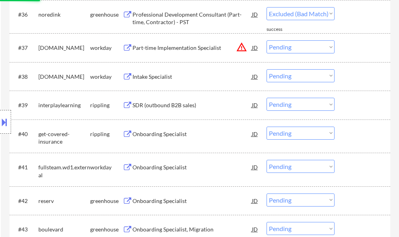
select select ""pending""
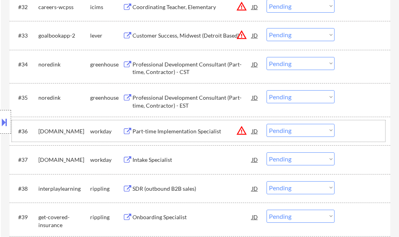
scroll to position [1207, 0]
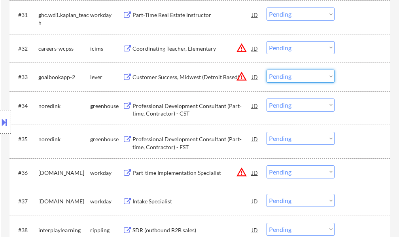
click at [297, 76] on select "Choose an option... Pending Applied Excluded (Questions) Excluded (Expired) Exc…" at bounding box center [300, 76] width 68 height 13
click at [266, 70] on select "Choose an option... Pending Applied Excluded (Questions) Excluded (Expired) Exc…" at bounding box center [300, 76] width 68 height 13
select select ""pending""
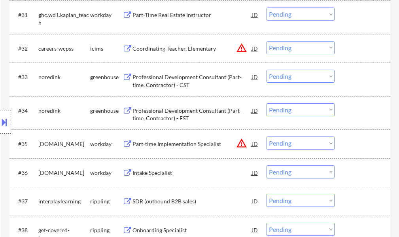
click at [190, 45] on div "Coordinating Teacher, Elementary" at bounding box center [191, 49] width 119 height 8
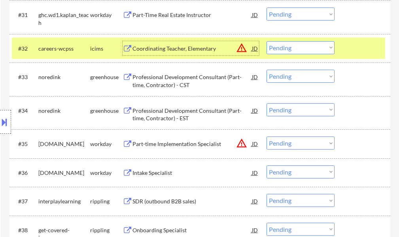
click at [277, 46] on select "Choose an option... Pending Applied Excluded (Questions) Excluded (Expired) Exc…" at bounding box center [300, 47] width 68 height 13
click at [266, 41] on select "Choose an option... Pending Applied Excluded (Questions) Excluded (Expired) Exc…" at bounding box center [300, 47] width 68 height 13
click at [371, 51] on div at bounding box center [363, 48] width 35 height 14
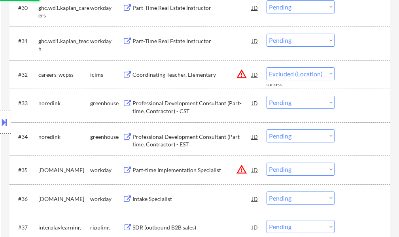
scroll to position [1167, 0]
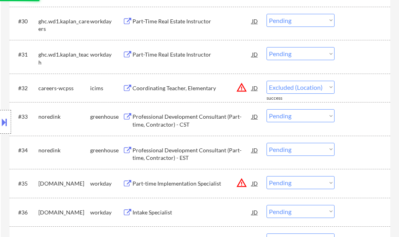
select select ""pending""
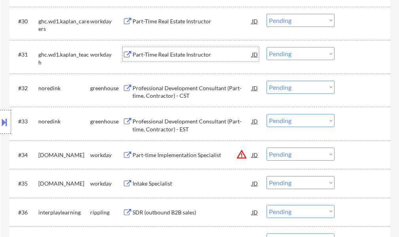
click at [182, 53] on div "Part-Time Real Estate Instructor" at bounding box center [191, 55] width 119 height 8
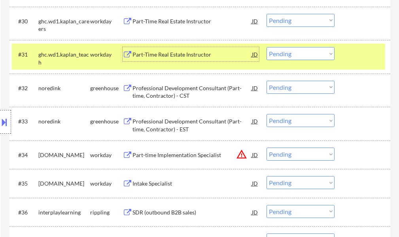
click at [343, 57] on div "#31 ghc.wd1.kaplan_teach workday Part-Time Real Estate Instructor JD Choose an …" at bounding box center [198, 56] width 373 height 26
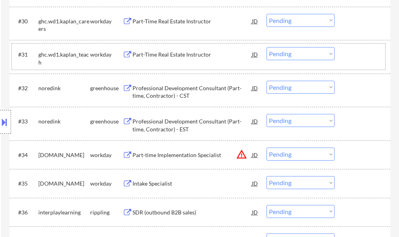
click at [287, 53] on select "Choose an option... Pending Applied Excluded (Questions) Excluded (Expired) Exc…" at bounding box center [300, 53] width 68 height 13
click at [266, 47] on select "Choose an option... Pending Applied Excluded (Questions) Excluded (Expired) Exc…" at bounding box center [300, 53] width 68 height 13
click at [301, 19] on select "Choose an option... Pending Applied Excluded (Questions) Excluded (Expired) Exc…" at bounding box center [300, 20] width 68 height 13
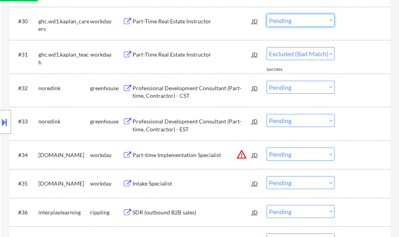
select select ""pending""
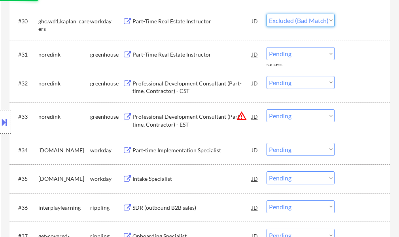
click at [266, 14] on select "Choose an option... Pending Applied Excluded (Questions) Excluded (Expired) Exc…" at bounding box center [300, 20] width 68 height 13
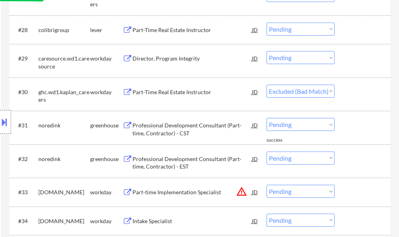
scroll to position [1088, 0]
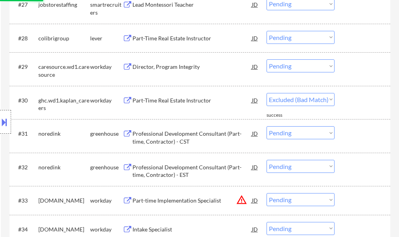
select select ""pending""
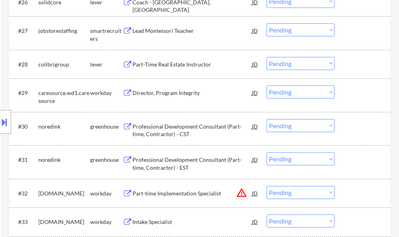
scroll to position [1049, 0]
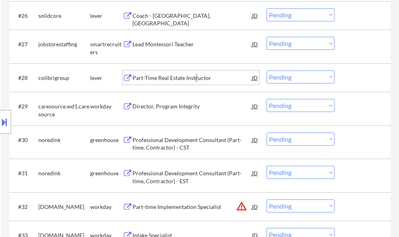
click at [196, 79] on div "Part-Time Real Estate Instructor" at bounding box center [191, 78] width 119 height 8
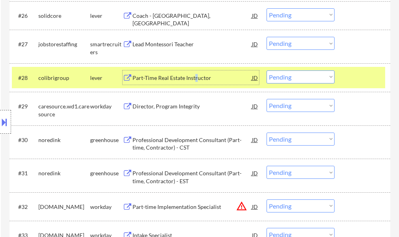
click at [298, 76] on select "Choose an option... Pending Applied Excluded (Questions) Excluded (Expired) Exc…" at bounding box center [300, 76] width 68 height 13
click at [266, 70] on select "Choose an option... Pending Applied Excluded (Questions) Excluded (Expired) Exc…" at bounding box center [300, 76] width 68 height 13
click at [355, 77] on div at bounding box center [363, 77] width 35 height 14
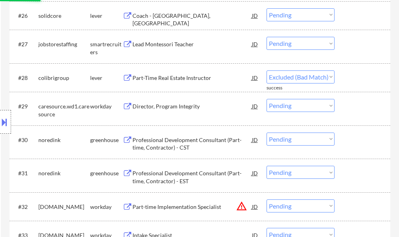
select select ""pending""
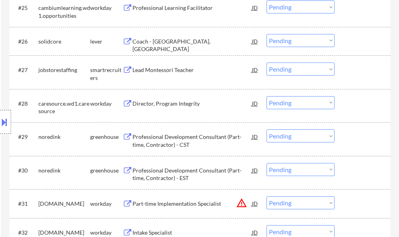
scroll to position [1009, 0]
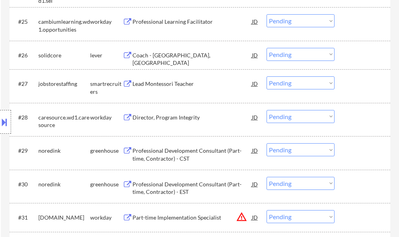
click at [162, 83] on div "Lead Montessori Teacher" at bounding box center [191, 84] width 119 height 8
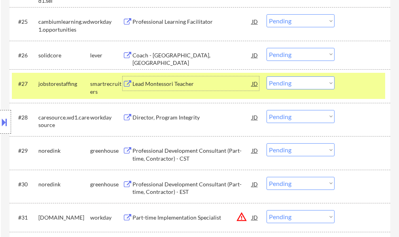
click at [275, 84] on select "Choose an option... Pending Applied Excluded (Questions) Excluded (Expired) Exc…" at bounding box center [300, 82] width 68 height 13
click at [266, 76] on select "Choose an option... Pending Applied Excluded (Questions) Excluded (Expired) Exc…" at bounding box center [300, 82] width 68 height 13
select select ""pending""
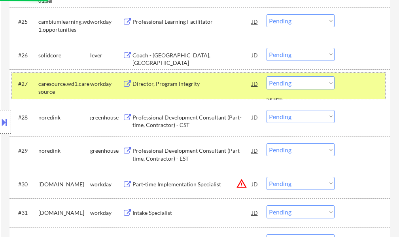
click at [356, 89] on div at bounding box center [363, 83] width 35 height 14
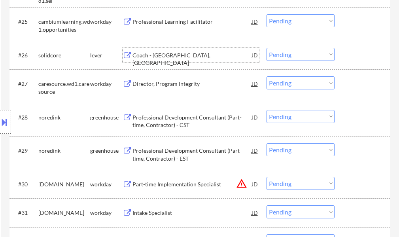
click at [164, 56] on div "Coach - Cherry Creek, CO" at bounding box center [191, 58] width 119 height 15
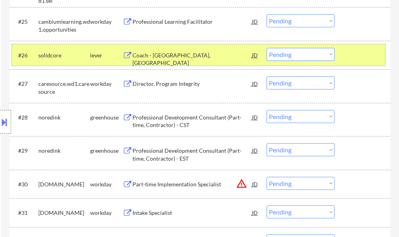
click at [350, 57] on div at bounding box center [363, 55] width 35 height 14
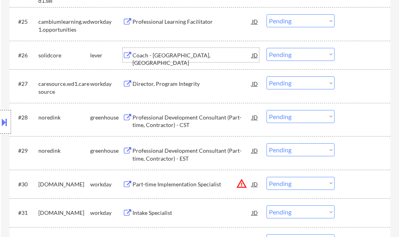
click at [176, 59] on div "Coach - Cherry Creek, CO" at bounding box center [191, 55] width 119 height 14
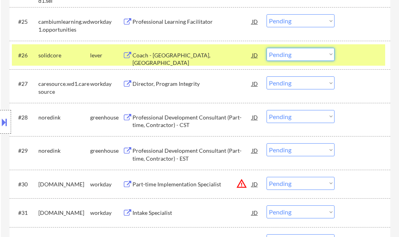
click at [282, 54] on select "Choose an option... Pending Applied Excluded (Questions) Excluded (Expired) Exc…" at bounding box center [300, 54] width 68 height 13
click at [266, 48] on select "Choose an option... Pending Applied Excluded (Questions) Excluded (Expired) Exc…" at bounding box center [300, 54] width 68 height 13
click at [346, 56] on div at bounding box center [363, 55] width 35 height 14
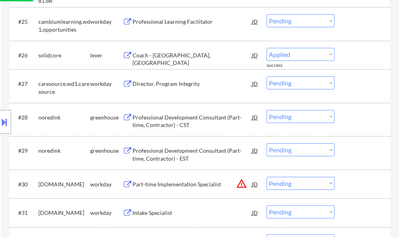
select select ""pending""
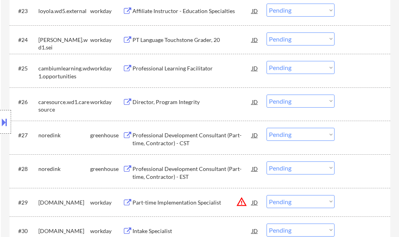
scroll to position [930, 0]
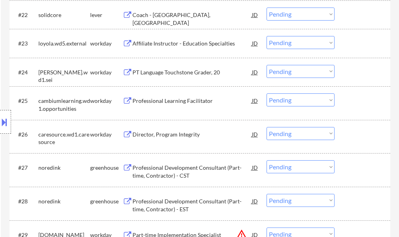
click at [178, 97] on div "Professional Learning Facilitator" at bounding box center [191, 101] width 119 height 8
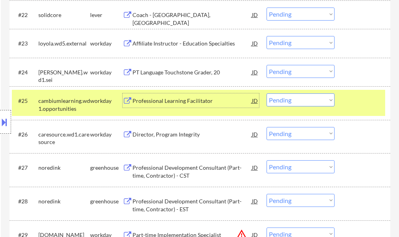
click at [362, 105] on div at bounding box center [363, 100] width 35 height 14
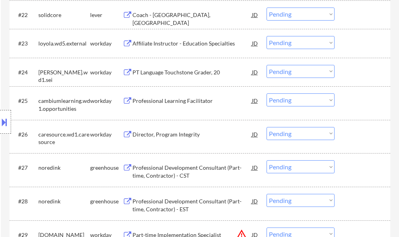
click at [187, 102] on div "Professional Learning Facilitator" at bounding box center [191, 101] width 119 height 8
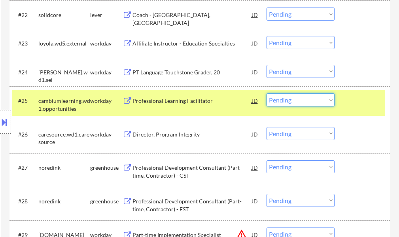
click at [301, 97] on select "Choose an option... Pending Applied Excluded (Questions) Excluded (Expired) Exc…" at bounding box center [300, 99] width 68 height 13
click at [266, 93] on select "Choose an option... Pending Applied Excluded (Questions) Excluded (Expired) Exc…" at bounding box center [300, 99] width 68 height 13
select select ""pending""
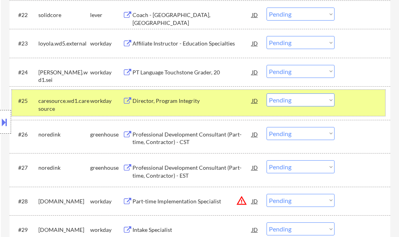
click at [360, 97] on div at bounding box center [363, 100] width 35 height 14
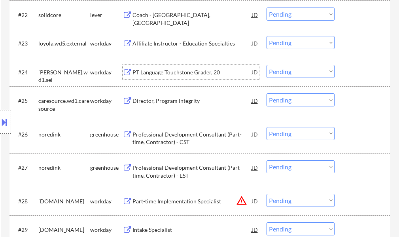
click at [202, 71] on div "PT Language Touchstone Grader, 20" at bounding box center [191, 72] width 119 height 8
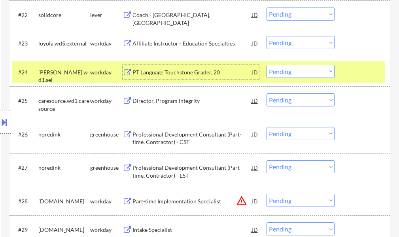
click at [296, 69] on select "Choose an option... Pending Applied Excluded (Questions) Excluded (Expired) Exc…" at bounding box center [300, 71] width 68 height 13
click at [266, 65] on select "Choose an option... Pending Applied Excluded (Questions) Excluded (Expired) Exc…" at bounding box center [300, 71] width 68 height 13
select select ""pending""
click at [356, 71] on div at bounding box center [363, 72] width 35 height 14
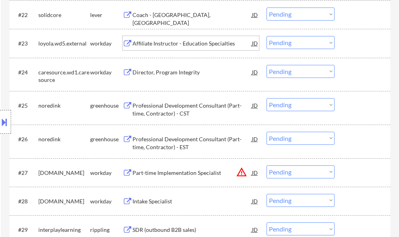
click at [161, 47] on div "Affiliate Instructor - Education Specialties" at bounding box center [191, 44] width 119 height 8
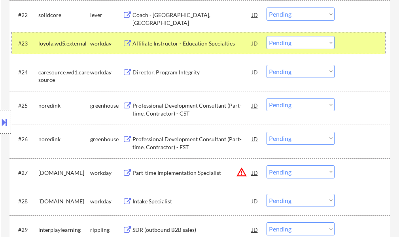
drag, startPoint x: 343, startPoint y: 40, endPoint x: 256, endPoint y: 45, distance: 87.0
click at [343, 40] on div "#23 loyola.wd5.external workday Affiliate Instructor - Education Specialties JD…" at bounding box center [198, 42] width 373 height 21
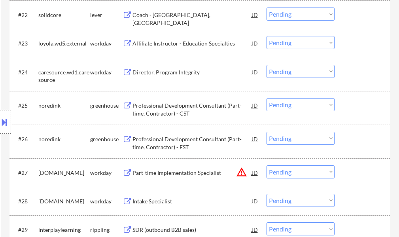
click at [172, 42] on div "Affiliate Instructor - Education Specialties" at bounding box center [191, 44] width 119 height 8
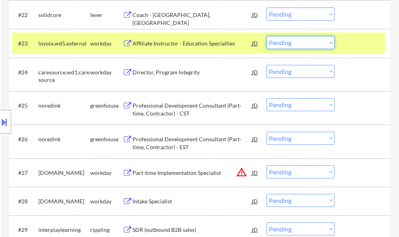
click at [273, 43] on select "Choose an option... Pending Applied Excluded (Questions) Excluded (Expired) Exc…" at bounding box center [300, 42] width 68 height 13
click at [266, 36] on select "Choose an option... Pending Applied Excluded (Questions) Excluded (Expired) Exc…" at bounding box center [300, 42] width 68 height 13
select select ""pending""
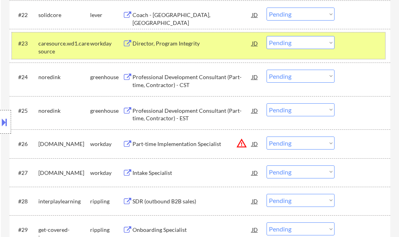
click at [374, 48] on div at bounding box center [363, 43] width 35 height 14
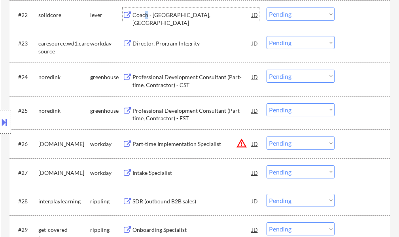
click at [146, 16] on div "Coach - Denver, CO" at bounding box center [191, 18] width 119 height 15
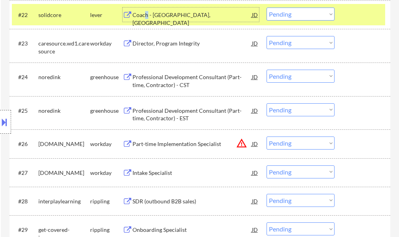
click at [300, 16] on select "Choose an option... Pending Applied Excluded (Questions) Excluded (Expired) Exc…" at bounding box center [300, 14] width 68 height 13
click at [266, 8] on select "Choose an option... Pending Applied Excluded (Questions) Excluded (Expired) Exc…" at bounding box center [300, 14] width 68 height 13
click at [364, 13] on div at bounding box center [363, 15] width 35 height 14
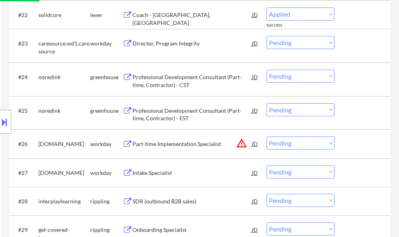
select select ""pending""
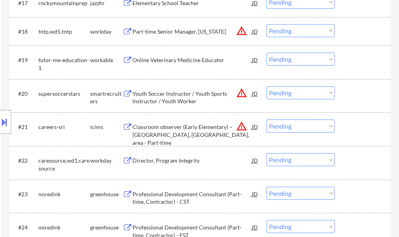
scroll to position [772, 0]
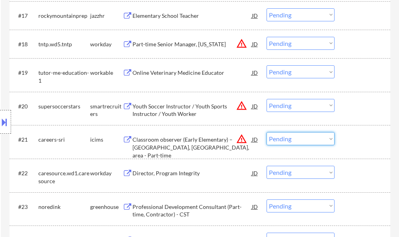
click at [271, 139] on select "Choose an option... Pending Applied Excluded (Questions) Excluded (Expired) Exc…" at bounding box center [300, 138] width 68 height 13
click at [266, 132] on select "Choose an option... Pending Applied Excluded (Questions) Excluded (Expired) Exc…" at bounding box center [300, 138] width 68 height 13
select select ""pending""
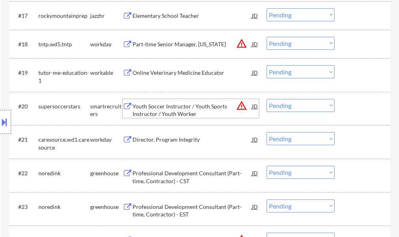
click at [164, 106] on div "Youth Soccer Instructor / Youth Sports Instructor / Youth Worker" at bounding box center [191, 109] width 119 height 15
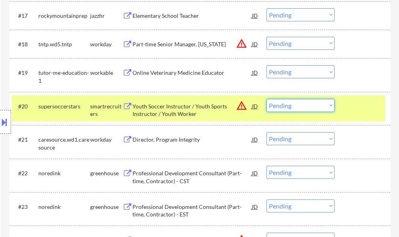
click at [274, 105] on select "Choose an option... Pending Applied Excluded (Questions) Excluded (Expired) Exc…" at bounding box center [300, 105] width 68 height 13
click at [266, 99] on select "Choose an option... Pending Applied Excluded (Questions) Excluded (Expired) Exc…" at bounding box center [300, 105] width 68 height 13
select select ""pending""
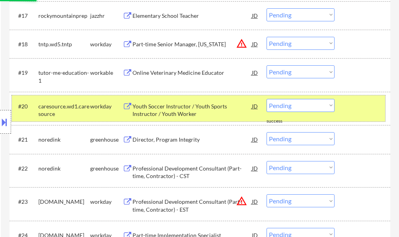
click at [361, 103] on div at bounding box center [363, 106] width 35 height 14
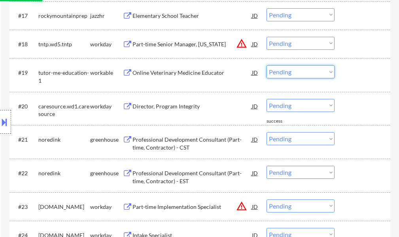
click at [276, 71] on select "Choose an option... Pending Applied Excluded (Questions) Excluded (Expired) Exc…" at bounding box center [300, 71] width 68 height 13
click at [266, 65] on select "Choose an option... Pending Applied Excluded (Questions) Excluded (Expired) Exc…" at bounding box center [300, 71] width 68 height 13
select select ""pending""
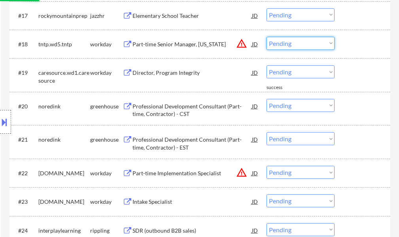
click at [286, 42] on select "Choose an option... Pending Applied Excluded (Questions) Excluded (Expired) Exc…" at bounding box center [300, 43] width 68 height 13
click at [266, 37] on select "Choose an option... Pending Applied Excluded (Questions) Excluded (Expired) Exc…" at bounding box center [300, 43] width 68 height 13
select select ""pending""
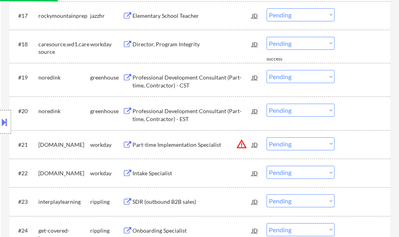
click at [293, 13] on select "Choose an option... Pending Applied Excluded (Questions) Excluded (Expired) Exc…" at bounding box center [300, 14] width 68 height 13
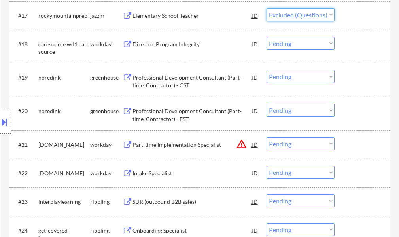
click at [266, 8] on select "Choose an option... Pending Applied Excluded (Questions) Excluded (Expired) Exc…" at bounding box center [300, 14] width 68 height 13
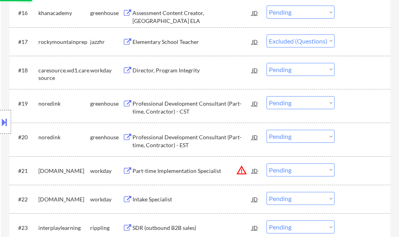
scroll to position [733, 0]
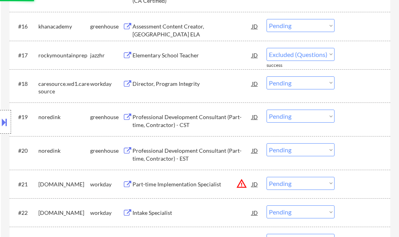
select select ""pending""
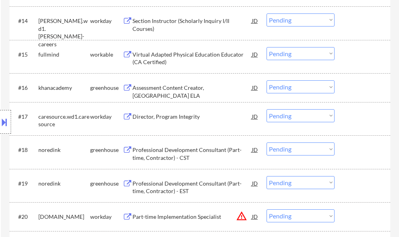
scroll to position [632, 0]
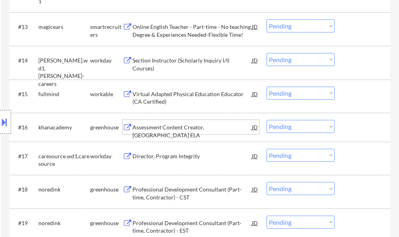
click at [173, 126] on div "Assessment Content Creator, Middle School ELA" at bounding box center [191, 130] width 119 height 15
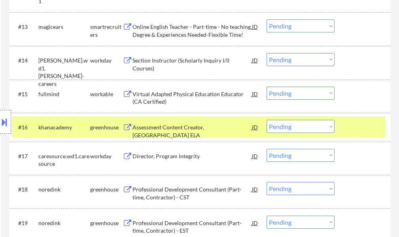
type textarea "Lucky Jay https://docs.google.com/spreadsheets/d/1vB8_LqLgF5fL0KAkf_hp-ODneMGX_…"
click at [275, 126] on select "Choose an option... Pending Applied Excluded (Questions) Excluded (Expired) Exc…" at bounding box center [300, 126] width 68 height 13
click at [266, 120] on select "Choose an option... Pending Applied Excluded (Questions) Excluded (Expired) Exc…" at bounding box center [300, 126] width 68 height 13
select select ""pending""
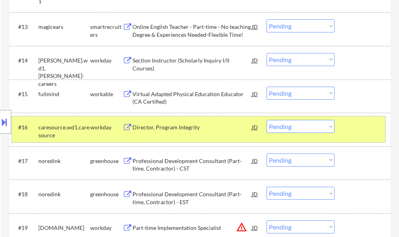
click at [346, 121] on div at bounding box center [363, 127] width 35 height 14
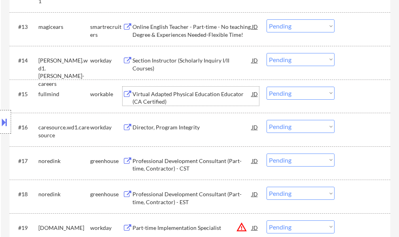
click at [173, 94] on div "Virtual Adapted Physical Education Educator (CA Certified)" at bounding box center [191, 97] width 119 height 15
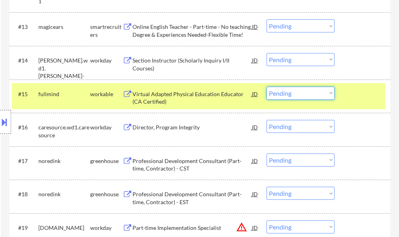
click at [289, 98] on select "Choose an option... Pending Applied Excluded (Questions) Excluded (Expired) Exc…" at bounding box center [300, 93] width 68 height 13
click at [266, 87] on select "Choose an option... Pending Applied Excluded (Questions) Excluded (Expired) Exc…" at bounding box center [300, 93] width 68 height 13
click at [362, 95] on div at bounding box center [363, 94] width 35 height 14
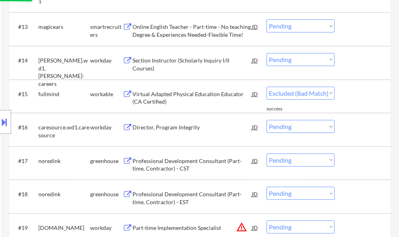
select select ""pending""
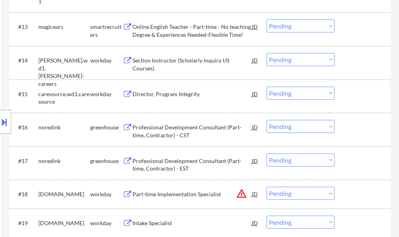
click at [218, 62] on div "Section Instructor (Scholarly Inquiry I/II Courses)" at bounding box center [191, 63] width 119 height 15
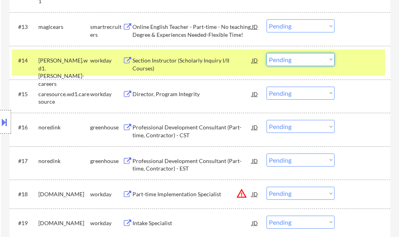
click at [290, 61] on select "Choose an option... Pending Applied Excluded (Questions) Excluded (Expired) Exc…" at bounding box center [300, 59] width 68 height 13
click at [266, 53] on select "Choose an option... Pending Applied Excluded (Questions) Excluded (Expired) Exc…" at bounding box center [300, 59] width 68 height 13
select select ""pending""
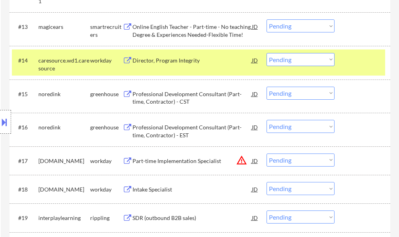
click at [354, 64] on div at bounding box center [363, 60] width 35 height 14
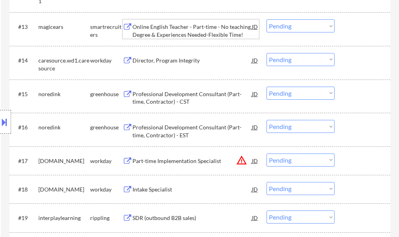
click at [225, 38] on div "Online English Teacher - Part-time - No teaching Degree & Experiences Needed-Fl…" at bounding box center [191, 30] width 119 height 15
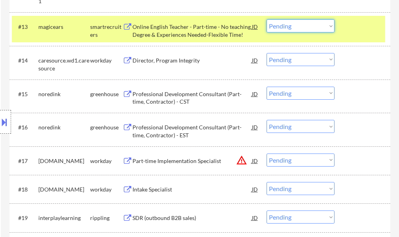
click at [273, 25] on select "Choose an option... Pending Applied Excluded (Questions) Excluded (Expired) Exc…" at bounding box center [300, 25] width 68 height 13
click at [266, 19] on select "Choose an option... Pending Applied Excluded (Questions) Excluded (Expired) Exc…" at bounding box center [300, 25] width 68 height 13
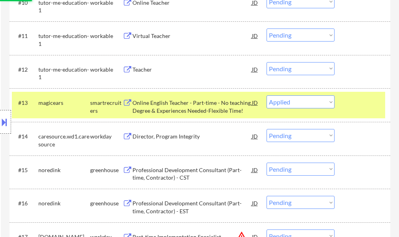
scroll to position [553, 0]
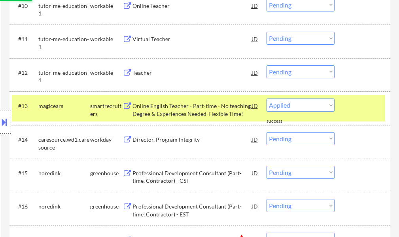
select select ""pending""
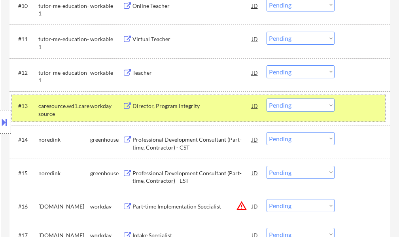
click at [354, 109] on div at bounding box center [363, 105] width 35 height 14
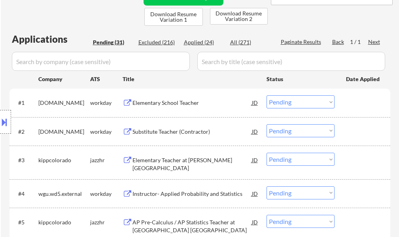
scroll to position [181, 0]
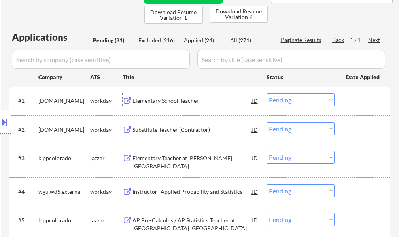
click at [150, 104] on div "Elementary School Teacher" at bounding box center [191, 101] width 119 height 8
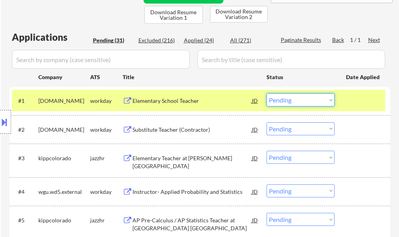
click at [274, 102] on select "Choose an option... Pending Applied Excluded (Questions) Excluded (Expired) Exc…" at bounding box center [300, 99] width 68 height 13
click at [266, 93] on select "Choose an option... Pending Applied Excluded (Questions) Excluded (Expired) Exc…" at bounding box center [300, 99] width 68 height 13
click at [351, 102] on div at bounding box center [363, 100] width 35 height 14
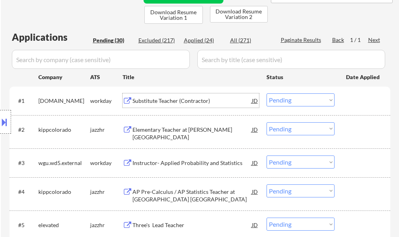
click at [173, 100] on div "Substitute Teacher (Contractor)" at bounding box center [191, 101] width 119 height 8
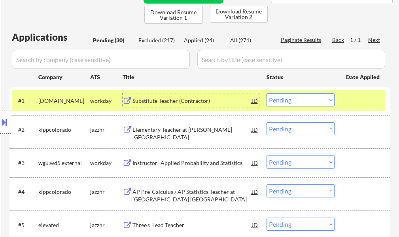
click at [358, 96] on div at bounding box center [363, 100] width 35 height 14
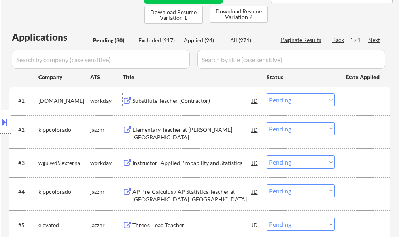
click at [212, 99] on div "Substitute Teacher (Contractor)" at bounding box center [191, 101] width 119 height 8
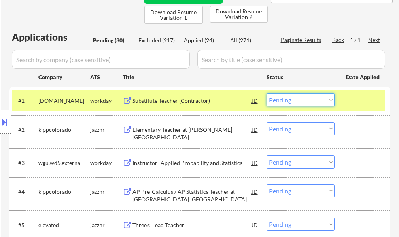
click at [302, 103] on select "Choose an option... Pending Applied Excluded (Questions) Excluded (Expired) Exc…" at bounding box center [300, 99] width 68 height 13
click at [266, 93] on select "Choose an option... Pending Applied Excluded (Questions) Excluded (Expired) Exc…" at bounding box center [300, 99] width 68 height 13
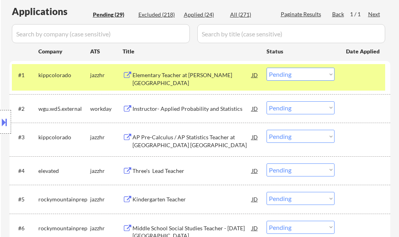
scroll to position [221, 0]
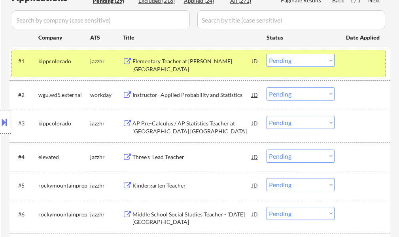
click at [362, 70] on div "#1 kippcolorado jazzhr Elementary Teacher at KIPP Northeast Elementary JD warni…" at bounding box center [198, 63] width 373 height 26
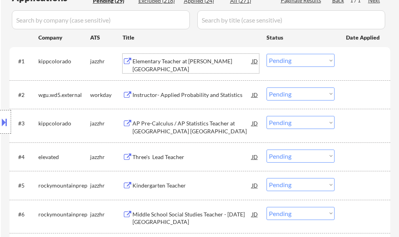
click at [186, 60] on div "Elementary Teacher at KIPP Northeast Elementary" at bounding box center [191, 64] width 119 height 15
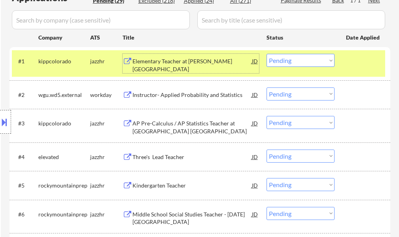
click at [303, 61] on select "Choose an option... Pending Applied Excluded (Questions) Excluded (Expired) Exc…" at bounding box center [300, 60] width 68 height 13
click at [266, 54] on select "Choose an option... Pending Applied Excluded (Questions) Excluded (Expired) Exc…" at bounding box center [300, 60] width 68 height 13
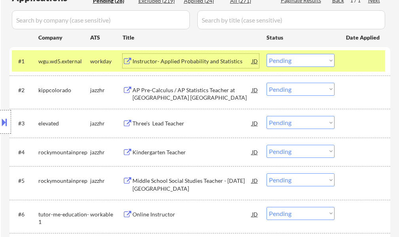
click at [179, 67] on div "Instructor- Applied Probability and Statistics" at bounding box center [191, 61] width 119 height 14
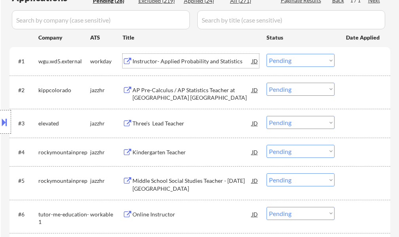
click at [280, 62] on select "Choose an option... Pending Applied Excluded (Questions) Excluded (Expired) Exc…" at bounding box center [300, 60] width 68 height 13
click at [266, 54] on select "Choose an option... Pending Applied Excluded (Questions) Excluded (Expired) Exc…" at bounding box center [300, 60] width 68 height 13
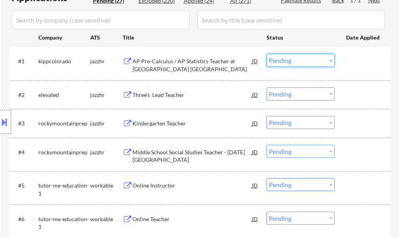
click at [275, 58] on select "Choose an option... Pending Applied Excluded (Questions) Excluded (Expired) Exc…" at bounding box center [300, 60] width 68 height 13
click at [266, 54] on select "Choose an option... Pending Applied Excluded (Questions) Excluded (Expired) Exc…" at bounding box center [300, 60] width 68 height 13
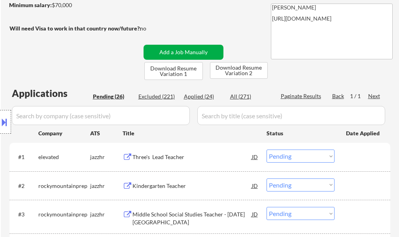
scroll to position [181, 0]
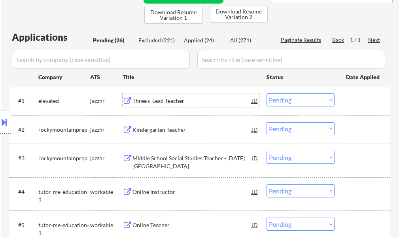
click at [173, 100] on div "Three's Lead Teacher" at bounding box center [191, 101] width 119 height 8
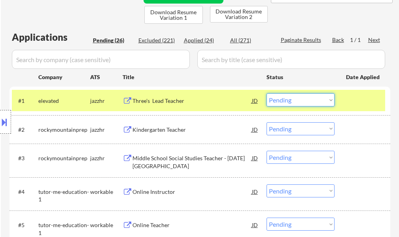
click at [307, 97] on select "Choose an option... Pending Applied Excluded (Questions) Excluded (Expired) Exc…" at bounding box center [300, 99] width 68 height 13
click at [266, 93] on select "Choose an option... Pending Applied Excluded (Questions) Excluded (Expired) Exc…" at bounding box center [300, 99] width 68 height 13
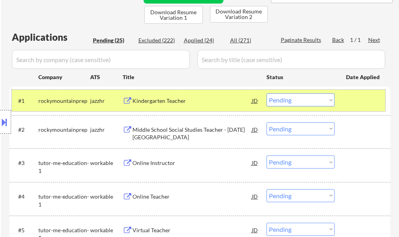
click at [371, 104] on div at bounding box center [363, 100] width 35 height 14
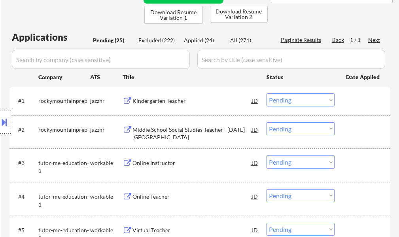
click at [154, 96] on div "Kindergarten Teacher" at bounding box center [191, 100] width 119 height 14
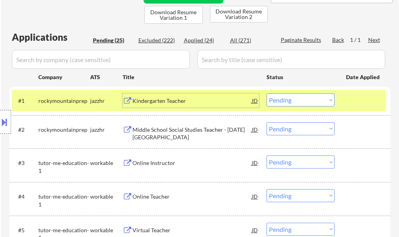
click at [309, 93] on div "#1 rockymountainprep jazzhr Kindergarten Teacher JD warning_amber Choose an opt…" at bounding box center [198, 100] width 373 height 21
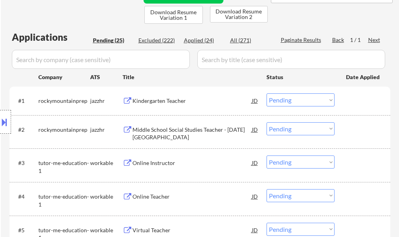
click at [309, 103] on select "Choose an option... Pending Applied Excluded (Questions) Excluded (Expired) Exc…" at bounding box center [300, 99] width 68 height 13
click at [266, 93] on select "Choose an option... Pending Applied Excluded (Questions) Excluded (Expired) Exc…" at bounding box center [300, 99] width 68 height 13
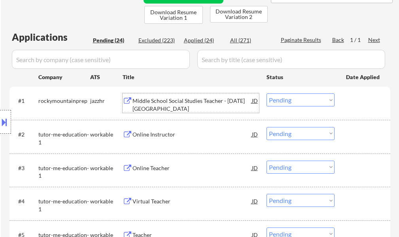
click at [160, 100] on div "Middle School Social Studies Teacher - Noel Campus" at bounding box center [191, 104] width 119 height 15
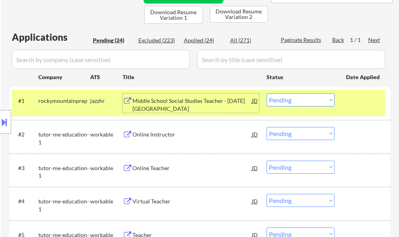
click at [275, 94] on select "Choose an option... Pending Applied Excluded (Questions) Excluded (Expired) Exc…" at bounding box center [300, 99] width 68 height 13
click at [266, 93] on select "Choose an option... Pending Applied Excluded (Questions) Excluded (Expired) Exc…" at bounding box center [300, 99] width 68 height 13
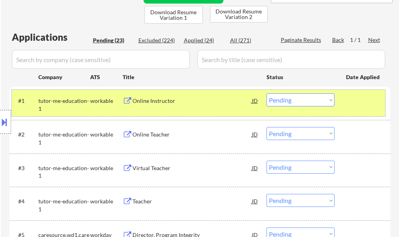
click at [367, 101] on div at bounding box center [363, 100] width 35 height 14
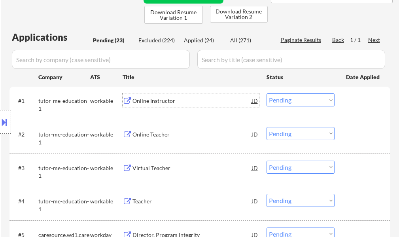
click at [163, 99] on div "Online Instructor" at bounding box center [191, 101] width 119 height 8
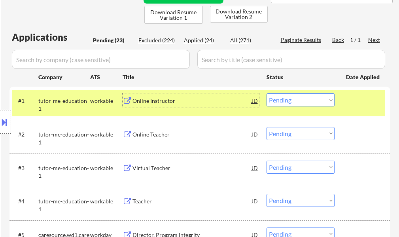
click at [301, 104] on select "Choose an option... Pending Applied Excluded (Questions) Excluded (Expired) Exc…" at bounding box center [300, 99] width 68 height 13
click at [266, 93] on select "Choose an option... Pending Applied Excluded (Questions) Excluded (Expired) Exc…" at bounding box center [300, 99] width 68 height 13
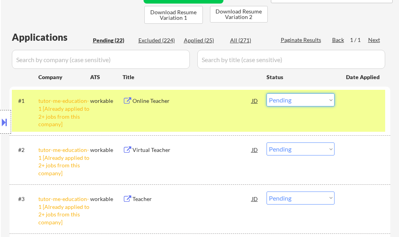
click at [290, 104] on select "Choose an option... Pending Applied Excluded (Questions) Excluded (Expired) Exc…" at bounding box center [300, 99] width 68 height 13
click at [266, 93] on select "Choose an option... Pending Applied Excluded (Questions) Excluded (Expired) Exc…" at bounding box center [300, 99] width 68 height 13
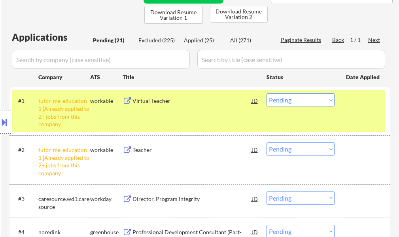
click at [286, 102] on select "Choose an option... Pending Applied Excluded (Questions) Excluded (Expired) Exc…" at bounding box center [300, 99] width 68 height 13
click at [266, 93] on select "Choose an option... Pending Applied Excluded (Questions) Excluded (Expired) Exc…" at bounding box center [300, 99] width 68 height 13
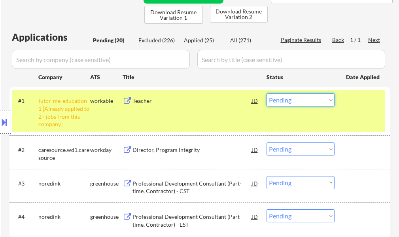
click at [277, 101] on select "Choose an option... Pending Applied Excluded (Questions) Excluded (Expired) Exc…" at bounding box center [300, 99] width 68 height 13
click at [266, 93] on select "Choose an option... Pending Applied Excluded (Questions) Excluded (Expired) Exc…" at bounding box center [300, 99] width 68 height 13
select select ""pending""
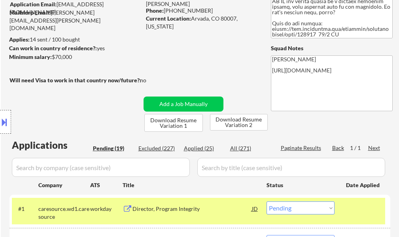
scroll to position [158, 0]
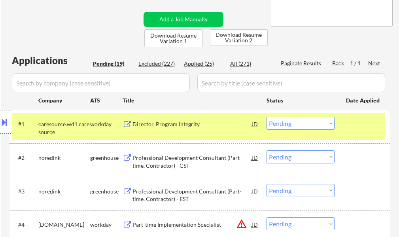
click at [367, 120] on div at bounding box center [363, 124] width 35 height 14
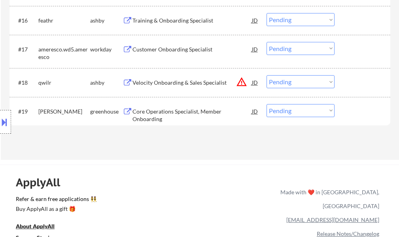
scroll to position [711, 0]
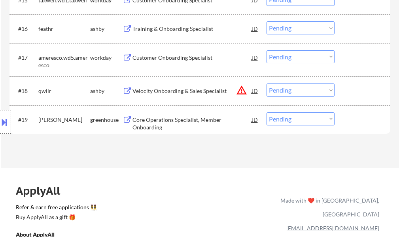
click at [207, 118] on div "Core Operations Specialist, Member Onboarding" at bounding box center [191, 123] width 119 height 15
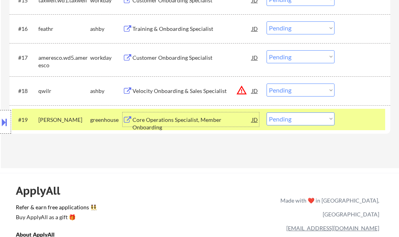
click at [308, 119] on select "Choose an option... Pending Applied Excluded (Questions) Excluded (Expired) Exc…" at bounding box center [300, 118] width 68 height 13
select select ""applied""
click at [266, 112] on select "Choose an option... Pending Applied Excluded (Questions) Excluded (Expired) Exc…" at bounding box center [300, 118] width 68 height 13
click at [356, 118] on div at bounding box center [363, 119] width 35 height 14
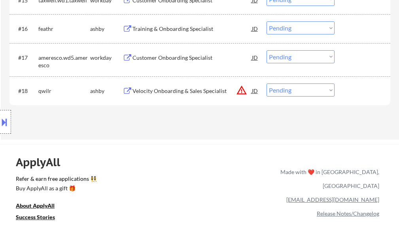
click at [175, 93] on div "Velocity Onboarding & Sales Specialist" at bounding box center [191, 91] width 119 height 8
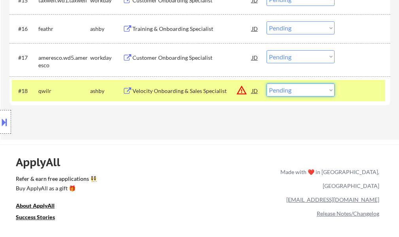
click at [283, 92] on select "Choose an option... Pending Applied Excluded (Questions) Excluded (Expired) Exc…" at bounding box center [300, 89] width 68 height 13
select select ""applied""
click at [266, 83] on select "Choose an option... Pending Applied Excluded (Questions) Excluded (Expired) Exc…" at bounding box center [300, 89] width 68 height 13
click at [353, 97] on div at bounding box center [363, 90] width 35 height 14
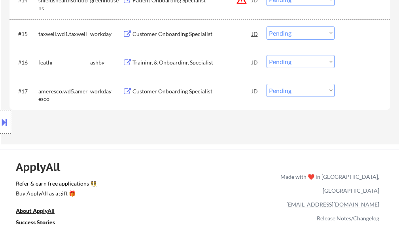
scroll to position [632, 0]
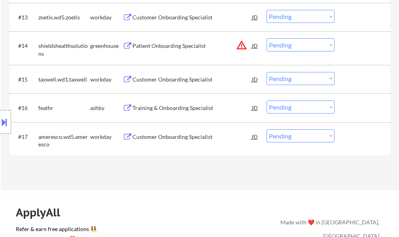
click at [166, 107] on div "Training & Onboarding Specialist" at bounding box center [191, 108] width 119 height 8
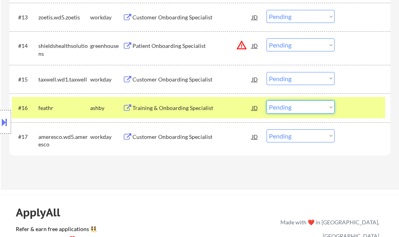
click at [279, 109] on select "Choose an option... Pending Applied Excluded (Questions) Excluded (Expired) Exc…" at bounding box center [300, 106] width 68 height 13
click at [266, 100] on select "Choose an option... Pending Applied Excluded (Questions) Excluded (Expired) Exc…" at bounding box center [300, 106] width 68 height 13
click at [359, 102] on div at bounding box center [363, 107] width 35 height 14
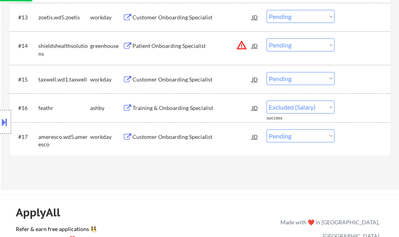
select select ""pending""
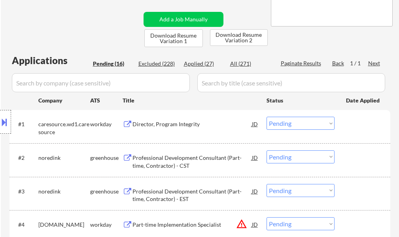
scroll to position [0, 0]
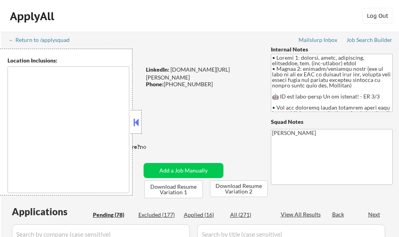
select select ""pending""
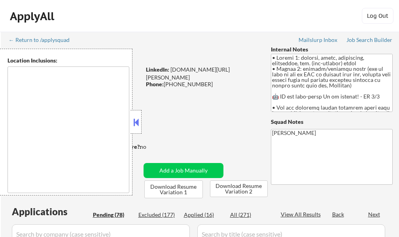
select select ""pending""
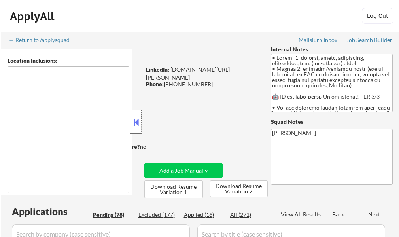
select select ""pending""
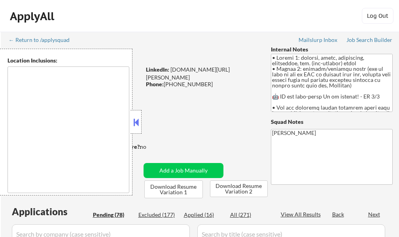
select select ""pending""
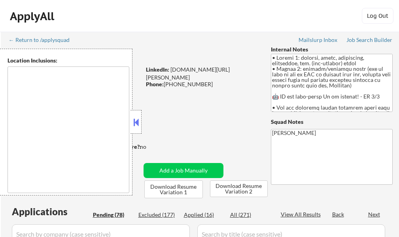
select select ""pending""
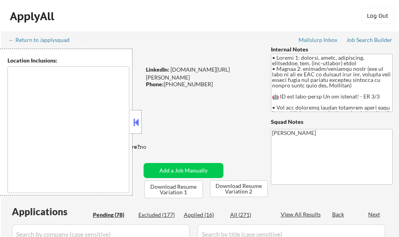
select select ""pending""
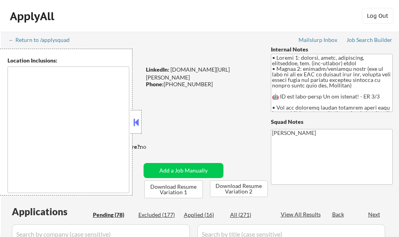
select select ""pending""
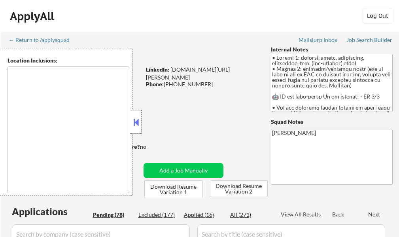
select select ""pending""
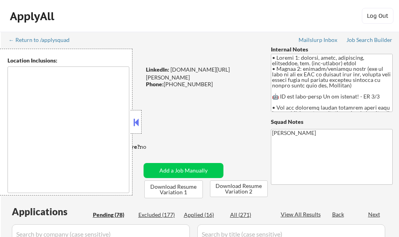
select select ""pending""
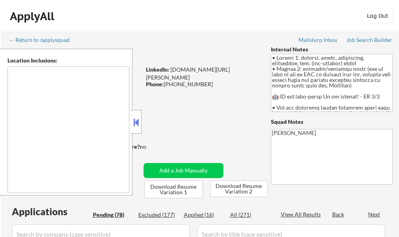
select select ""pending""
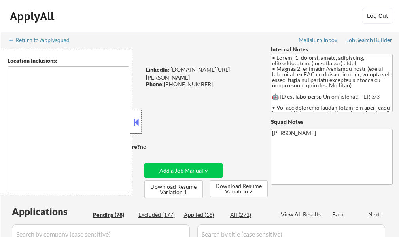
select select ""pending""
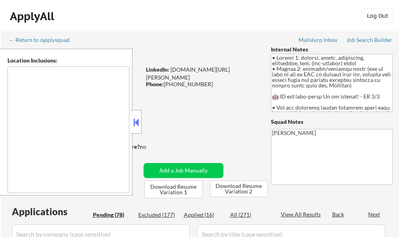
select select ""pending""
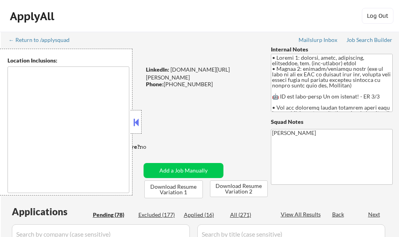
select select ""pending""
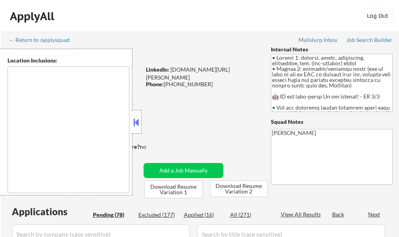
select select ""pending""
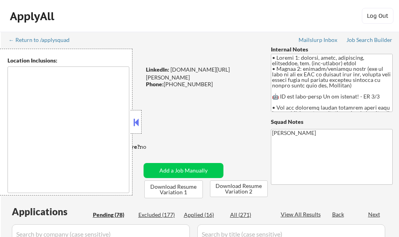
select select ""pending""
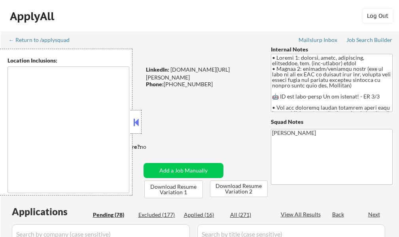
select select ""pending""
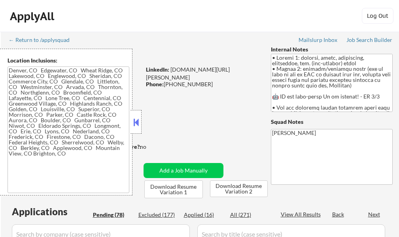
type textarea "Denver, CO Edgewater, CO Wheat Ridge, CO Lakewood, CO Englewood, CO Sheridan, C…"
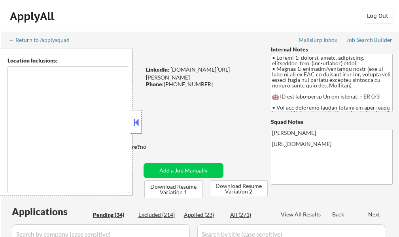
type textarea "Denver, CO Edgewater, CO Wheat Ridge, CO Lakewood, CO Englewood, CO Sheridan, C…"
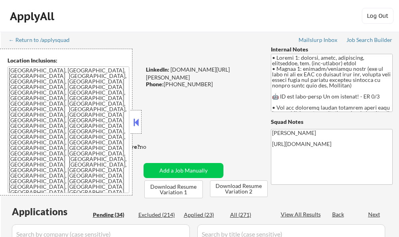
select select ""pending""
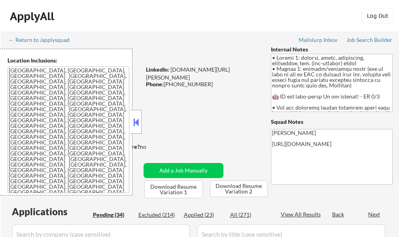
select select ""pending""
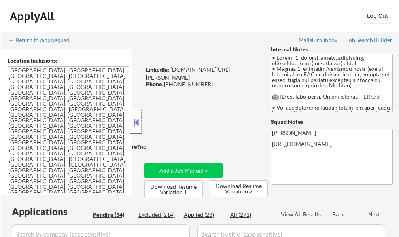
select select ""pending""
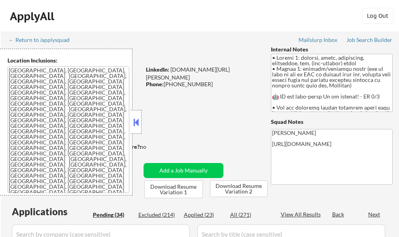
select select ""pending""
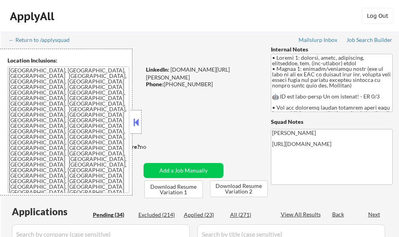
select select ""pending""
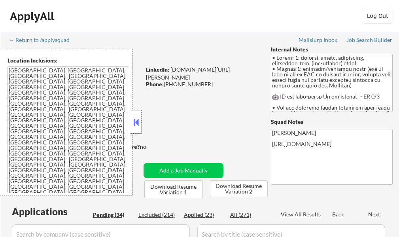
select select ""pending""
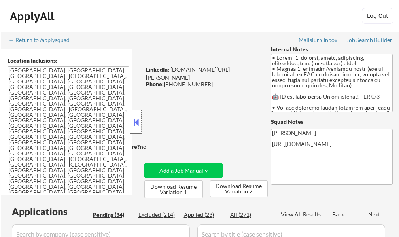
select select ""pending""
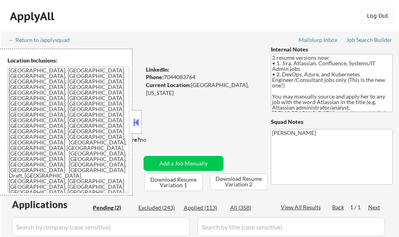
select select ""pending""
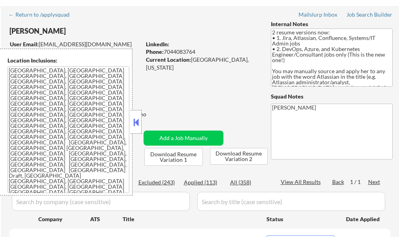
scroll to position [79, 0]
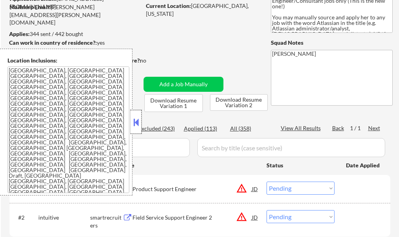
click at [130, 116] on div at bounding box center [135, 122] width 11 height 24
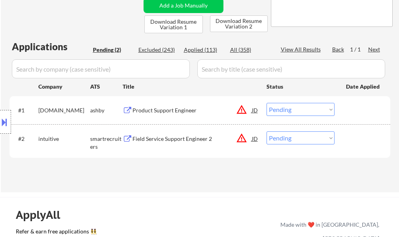
scroll to position [158, 0]
click at [134, 107] on div "Location Inclusions: Charlottesville, VA Albemarle, VA Crozet, VA Ruckersville,…" at bounding box center [70, 122] width 141 height 147
click at [135, 113] on div "Location Inclusions: Charlottesville, VA Albemarle, VA Crozet, VA Ruckersville,…" at bounding box center [70, 122] width 141 height 147
click at [165, 112] on div "Product Support Engineer" at bounding box center [191, 110] width 119 height 8
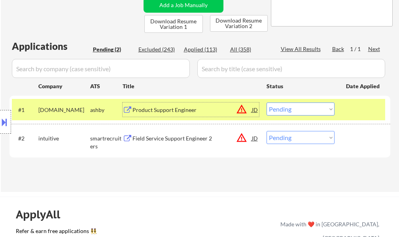
click at [307, 107] on select "Choose an option... Pending Applied Excluded (Questions) Excluded (Expired) Exc…" at bounding box center [300, 108] width 68 height 13
click at [266, 102] on select "Choose an option... Pending Applied Excluded (Questions) Excluded (Expired) Exc…" at bounding box center [300, 108] width 68 height 13
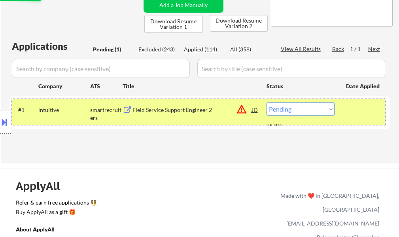
click at [357, 111] on div at bounding box center [363, 109] width 35 height 14
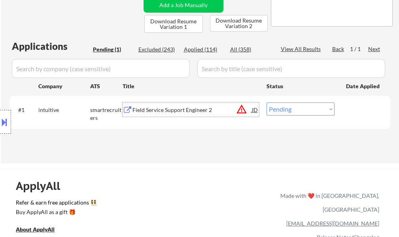
click at [164, 109] on div "Field Service Support Engineer 2" at bounding box center [191, 110] width 119 height 8
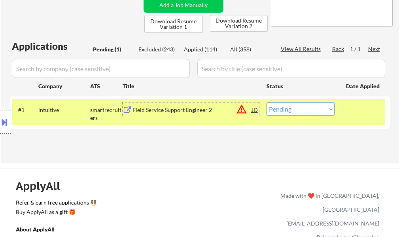
click at [282, 113] on select "Choose an option... Pending Applied Excluded (Questions) Excluded (Expired) Exc…" at bounding box center [300, 108] width 68 height 13
select select ""applied""
click at [266, 102] on select "Choose an option... Pending Applied Excluded (Questions) Excluded (Expired) Exc…" at bounding box center [300, 108] width 68 height 13
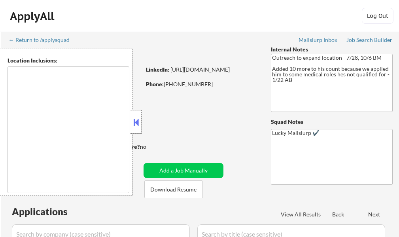
select select ""pending""
type textarea "[GEOGRAPHIC_DATA], [GEOGRAPHIC_DATA] [GEOGRAPHIC_DATA], [GEOGRAPHIC_DATA] [GEOG…"
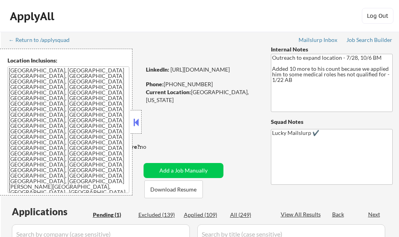
click at [136, 122] on button at bounding box center [136, 122] width 9 height 12
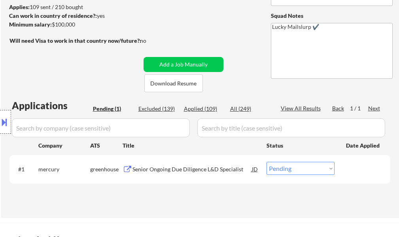
scroll to position [119, 0]
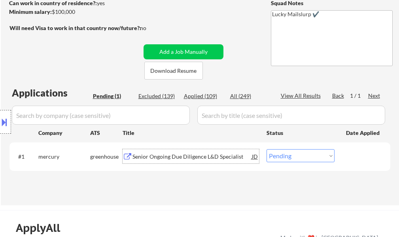
click at [189, 157] on div "Senior Ongoing Due Diligence L&D Specialist" at bounding box center [191, 156] width 119 height 8
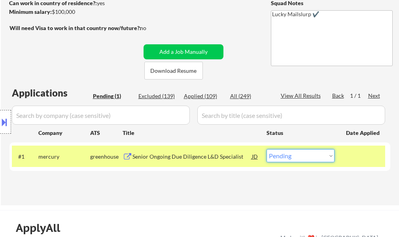
click at [303, 156] on select "Choose an option... Pending Applied Excluded (Questions) Excluded (Expired) Exc…" at bounding box center [300, 155] width 68 height 13
select select ""applied""
click at [266, 149] on select "Choose an option... Pending Applied Excluded (Questions) Excluded (Expired) Exc…" at bounding box center [300, 155] width 68 height 13
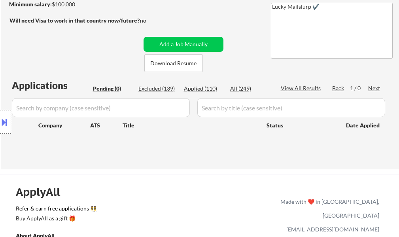
scroll to position [158, 0]
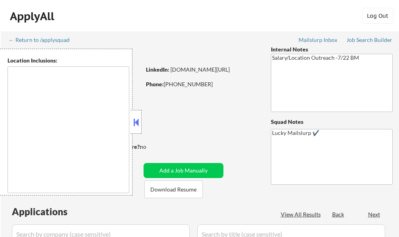
select select ""pending""
type textarea "[GEOGRAPHIC_DATA], [GEOGRAPHIC_DATA] [GEOGRAPHIC_DATA], [GEOGRAPHIC_DATA] [GEOG…"
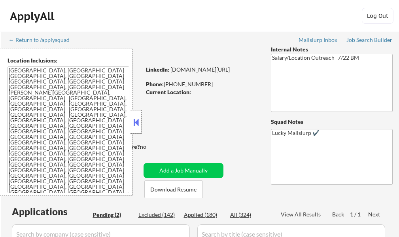
click at [133, 122] on button at bounding box center [136, 122] width 9 height 12
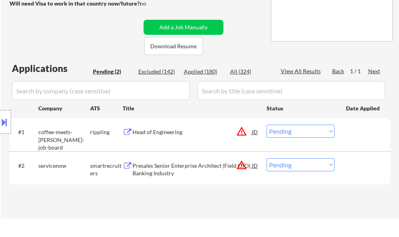
scroll to position [158, 0]
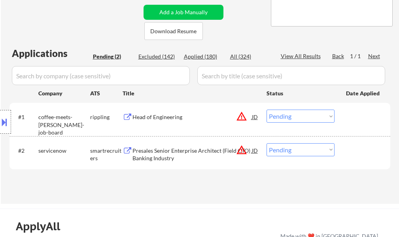
click at [153, 119] on div "Head of Engineering" at bounding box center [191, 117] width 119 height 8
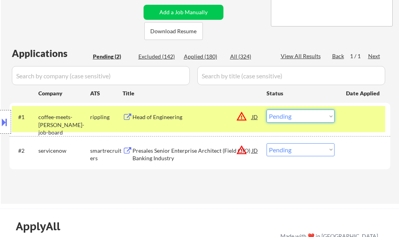
click at [286, 116] on select "Choose an option... Pending Applied Excluded (Questions) Excluded (Expired) Exc…" at bounding box center [300, 115] width 68 height 13
click at [266, 109] on select "Choose an option... Pending Applied Excluded (Questions) Excluded (Expired) Exc…" at bounding box center [300, 115] width 68 height 13
click at [357, 125] on div "#1 coffee-meets-bagel-job-board rippling Head of Engineering JD warning_amber C…" at bounding box center [198, 119] width 373 height 26
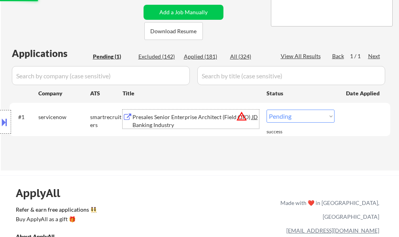
click at [180, 125] on div "Presales Senior Enterprise Architect (Field CTO) Banking Industry" at bounding box center [191, 120] width 119 height 15
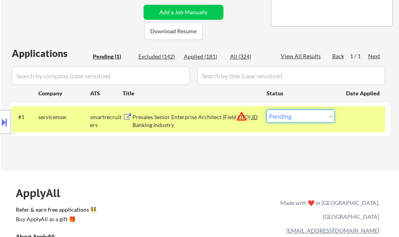
click at [286, 115] on select "Choose an option... Pending Applied Excluded (Questions) Excluded (Expired) Exc…" at bounding box center [300, 115] width 68 height 13
select select ""excluded__location_""
click at [266, 109] on select "Choose an option... Pending Applied Excluded (Questions) Excluded (Expired) Exc…" at bounding box center [300, 115] width 68 height 13
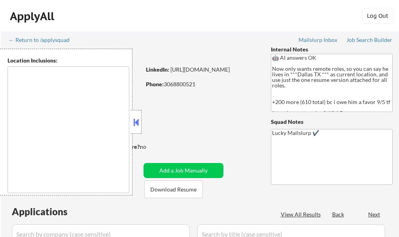
select select ""pending""
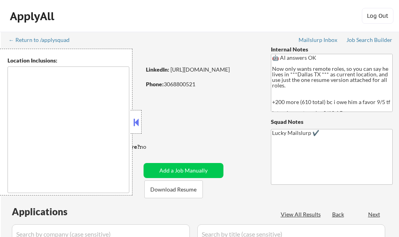
select select ""pending""
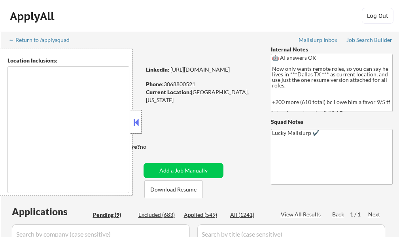
click at [135, 121] on button at bounding box center [136, 122] width 9 height 12
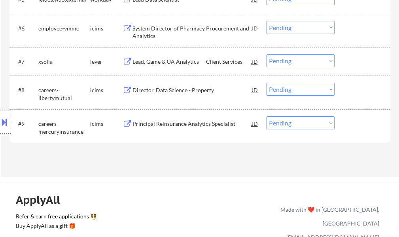
scroll to position [356, 0]
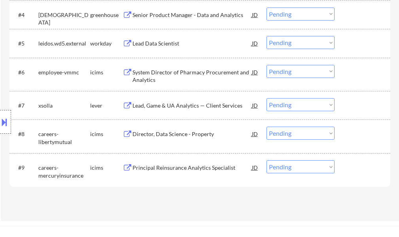
click at [148, 108] on div "Lead, Game & UA Analytics — Client Services" at bounding box center [191, 106] width 119 height 8
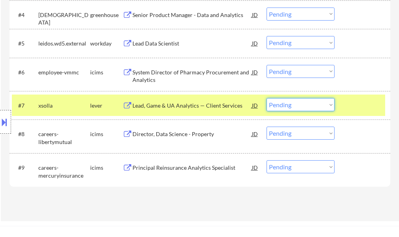
click at [299, 107] on select "Choose an option... Pending Applied Excluded (Questions) Excluded (Expired) Exc…" at bounding box center [300, 104] width 68 height 13
click at [266, 98] on select "Choose an option... Pending Applied Excluded (Questions) Excluded (Expired) Exc…" at bounding box center [300, 104] width 68 height 13
click at [353, 101] on div at bounding box center [363, 105] width 35 height 14
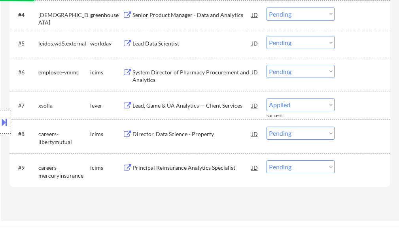
select select ""pending""
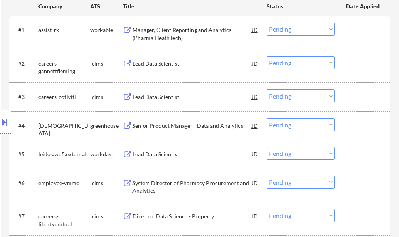
scroll to position [237, 0]
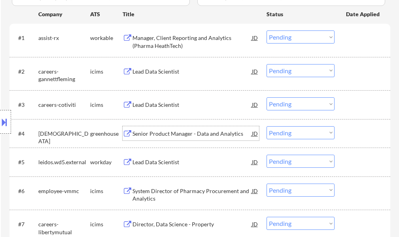
click at [183, 134] on div "Senior Product Manager - Data and Analytics" at bounding box center [191, 134] width 119 height 8
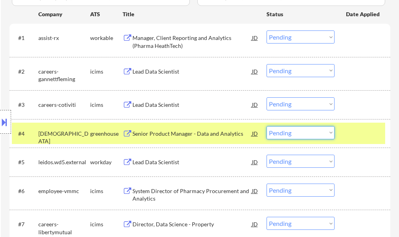
click at [305, 135] on select "Choose an option... Pending Applied Excluded (Questions) Excluded (Expired) Exc…" at bounding box center [300, 132] width 68 height 13
click at [266, 126] on select "Choose an option... Pending Applied Excluded (Questions) Excluded (Expired) Exc…" at bounding box center [300, 132] width 68 height 13
click at [354, 132] on div at bounding box center [363, 133] width 35 height 14
select select ""pending""
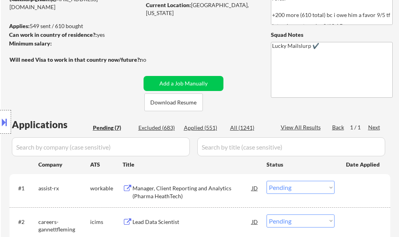
scroll to position [158, 0]
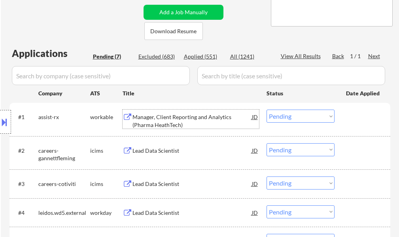
click at [152, 119] on div "Manager, Client Reporting and Analytics (Pharma HeathTech)" at bounding box center [191, 120] width 119 height 15
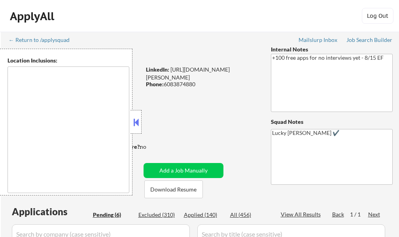
type textarea "remote"
click at [140, 125] on div at bounding box center [135, 122] width 11 height 24
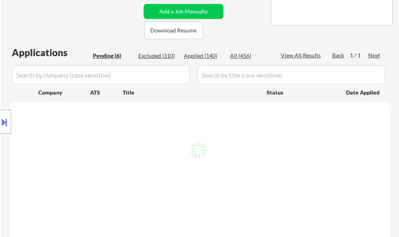
scroll to position [198, 0]
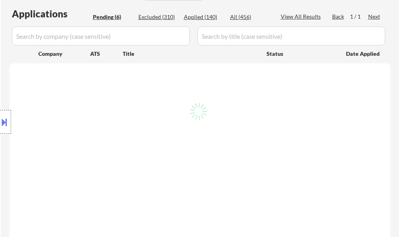
select select ""pending""
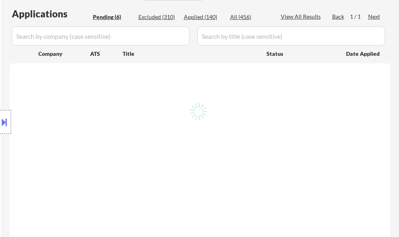
select select ""pending""
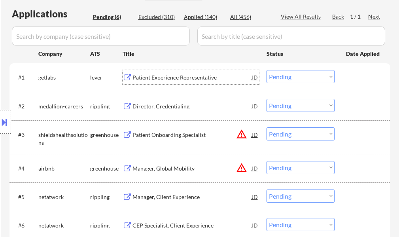
click at [152, 77] on div "Patient Experience Representative" at bounding box center [191, 77] width 119 height 8
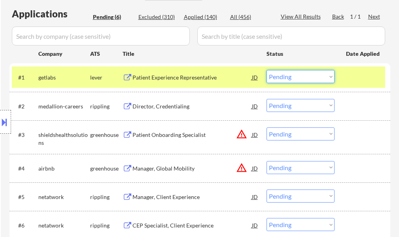
click at [311, 79] on select "Choose an option... Pending Applied Excluded (Questions) Excluded (Expired) Exc…" at bounding box center [300, 76] width 68 height 13
click at [266, 70] on select "Choose an option... Pending Applied Excluded (Questions) Excluded (Expired) Exc…" at bounding box center [300, 76] width 68 height 13
click at [372, 78] on div at bounding box center [363, 77] width 35 height 14
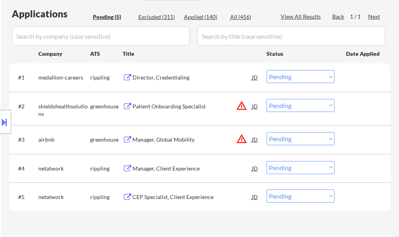
click at [168, 77] on div "Director, Credentialing" at bounding box center [191, 77] width 119 height 8
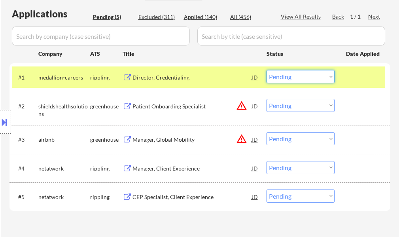
click at [290, 81] on select "Choose an option... Pending Applied Excluded (Questions) Excluded (Expired) Exc…" at bounding box center [300, 76] width 68 height 13
click at [266, 70] on select "Choose an option... Pending Applied Excluded (Questions) Excluded (Expired) Exc…" at bounding box center [300, 76] width 68 height 13
select select ""pending""
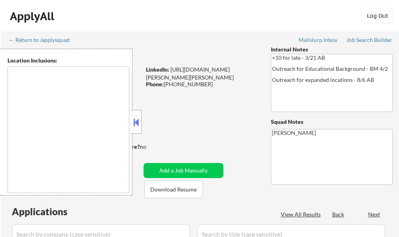
select select ""pending""
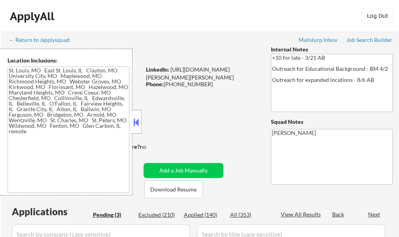
type textarea "[GEOGRAPHIC_DATA], [GEOGRAPHIC_DATA] [GEOGRAPHIC_DATA][PERSON_NAME], [GEOGRAPHI…"
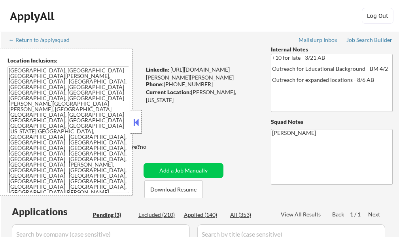
click at [138, 119] on button at bounding box center [136, 122] width 9 height 12
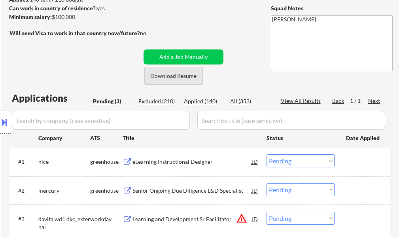
scroll to position [119, 0]
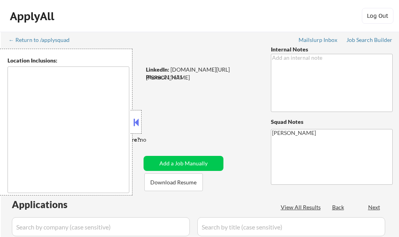
type textarea "remote"
select select ""pending""
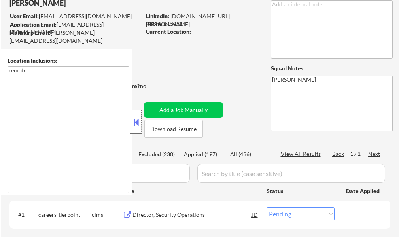
scroll to position [158, 0]
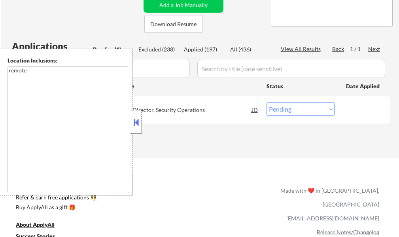
click at [134, 126] on button at bounding box center [136, 122] width 9 height 12
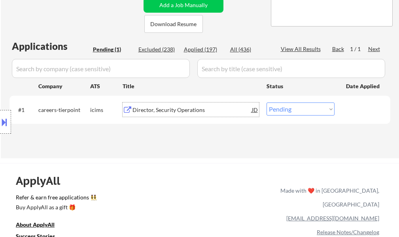
click at [160, 109] on div "Director, Security Operations" at bounding box center [191, 110] width 119 height 8
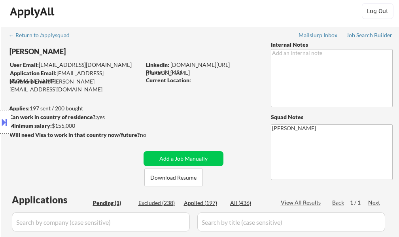
scroll to position [0, 0]
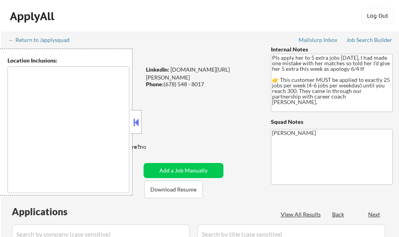
select select ""pending""
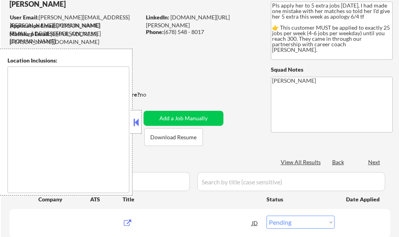
scroll to position [79, 0]
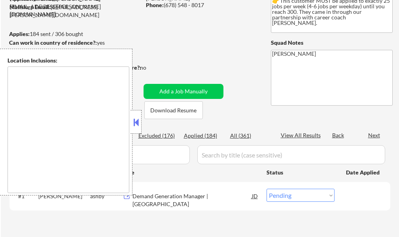
type textarea "[GEOGRAPHIC_DATA], [GEOGRAPHIC_DATA] [GEOGRAPHIC_DATA], [GEOGRAPHIC_DATA] [GEOG…"
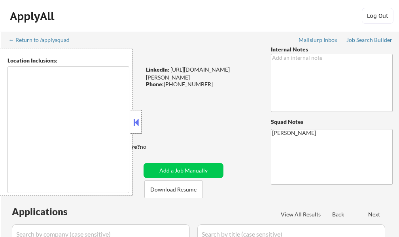
select select ""pending""
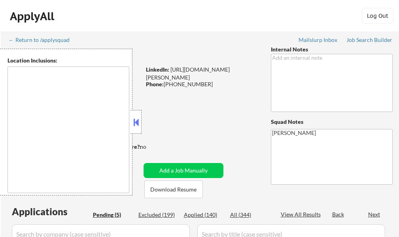
type textarea "Charleston, SC Mount Pleasant, SC North Charleston, SC James Island, SC Isle of…"
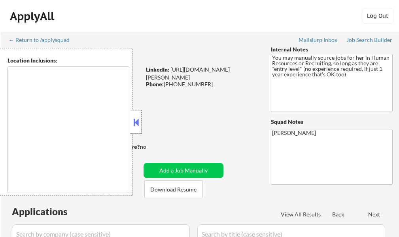
type textarea "It seems there is a misunderstanding in the location specified as "Remote." "Re…"
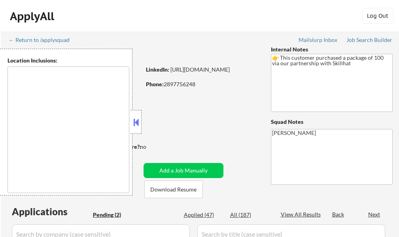
select select ""pending""
type textarea "[GEOGRAPHIC_DATA], ON [GEOGRAPHIC_DATA], ON [GEOGRAPHIC_DATA], ON [GEOGRAPHIC_D…"
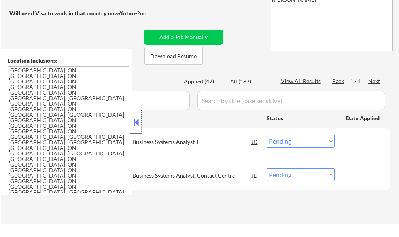
scroll to position [158, 0]
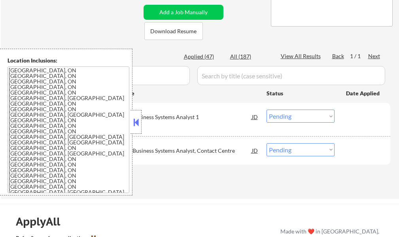
click at [137, 124] on button at bounding box center [136, 122] width 9 height 12
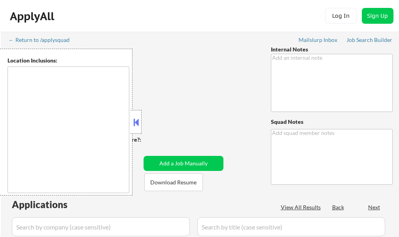
type textarea "[PERSON_NAME]"
click at [135, 124] on button at bounding box center [136, 122] width 9 height 12
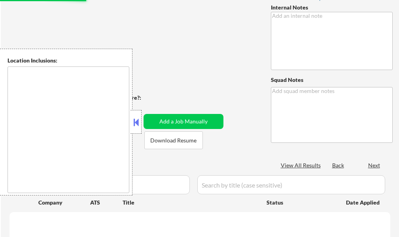
scroll to position [119, 0]
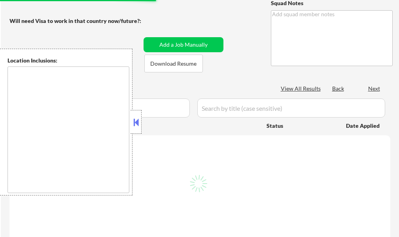
type textarea "IMPORTANT: • 🤖 AI answers OK! • Don’t check min salary, you can use it if any a…"
type textarea "[PERSON_NAME] 1. [URL][DOMAIN_NAME] 2. [URL][DOMAIN_NAME]"
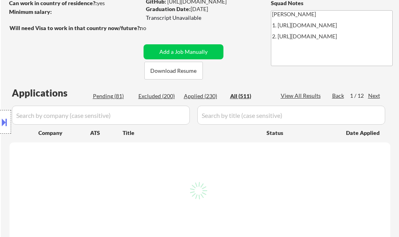
select select ""applied""
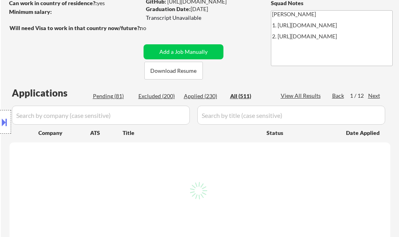
select select ""applied""
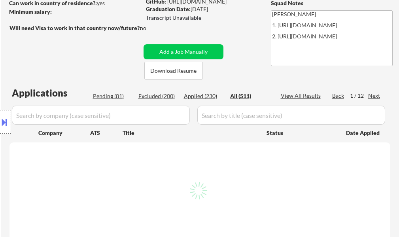
select select ""applied""
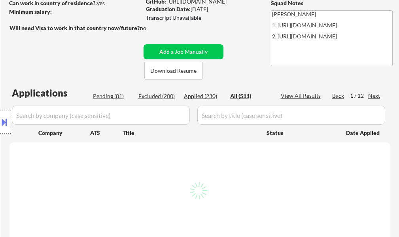
select select ""applied""
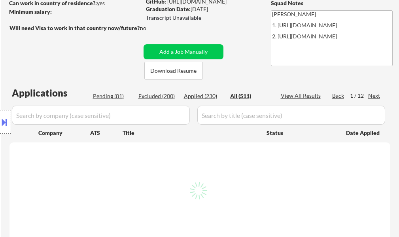
select select ""applied""
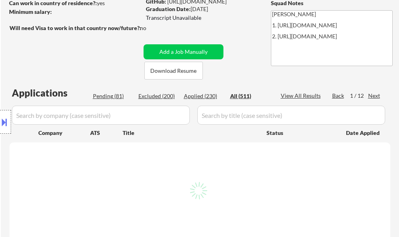
select select ""applied""
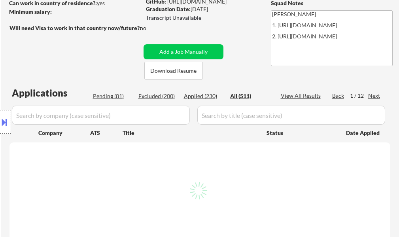
select select ""applied""
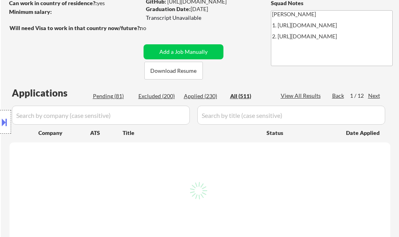
select select ""applied""
select select ""excluded__blocklist_""
select select ""applied""
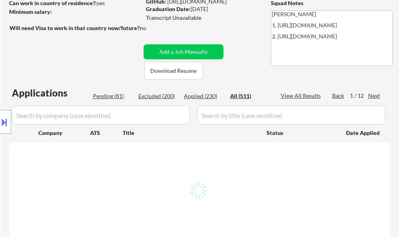
select select ""applied""
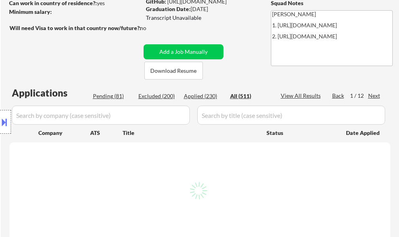
select select ""applied""
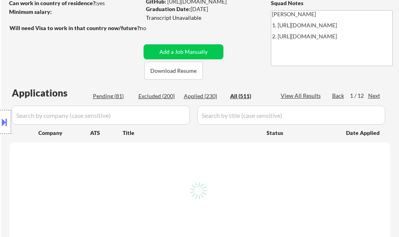
select select ""applied""
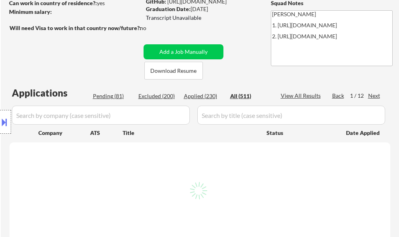
select select ""applied""
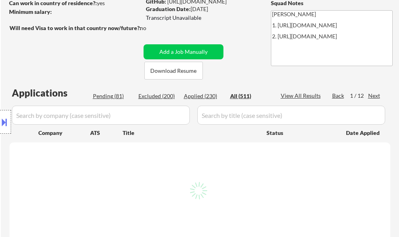
select select ""applied""
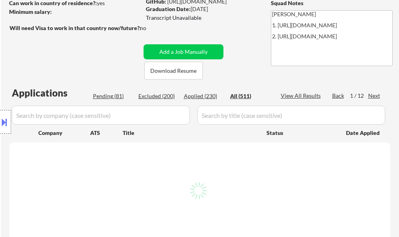
select select ""applied""
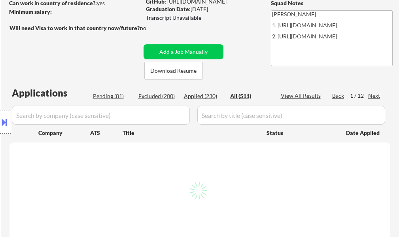
select select ""applied""
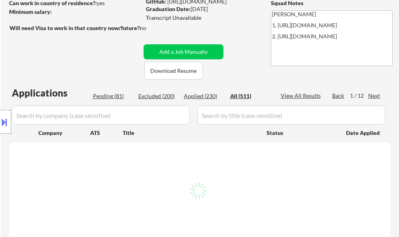
select select ""applied""
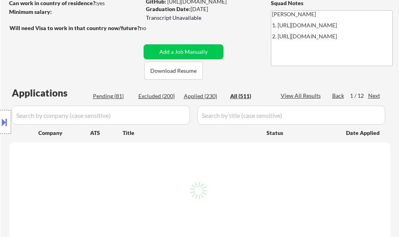
select select ""applied""
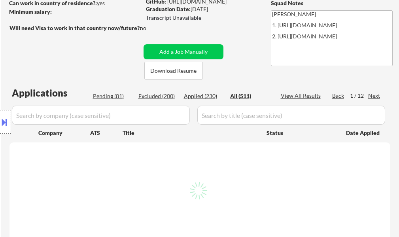
select select ""applied""
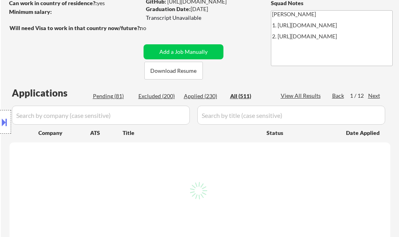
select select ""applied""
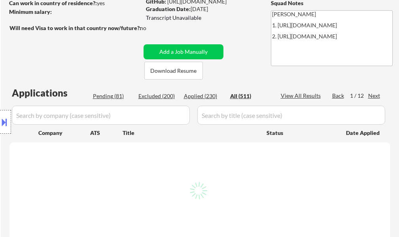
select select ""applied""
